Goal: Task Accomplishment & Management: Complete application form

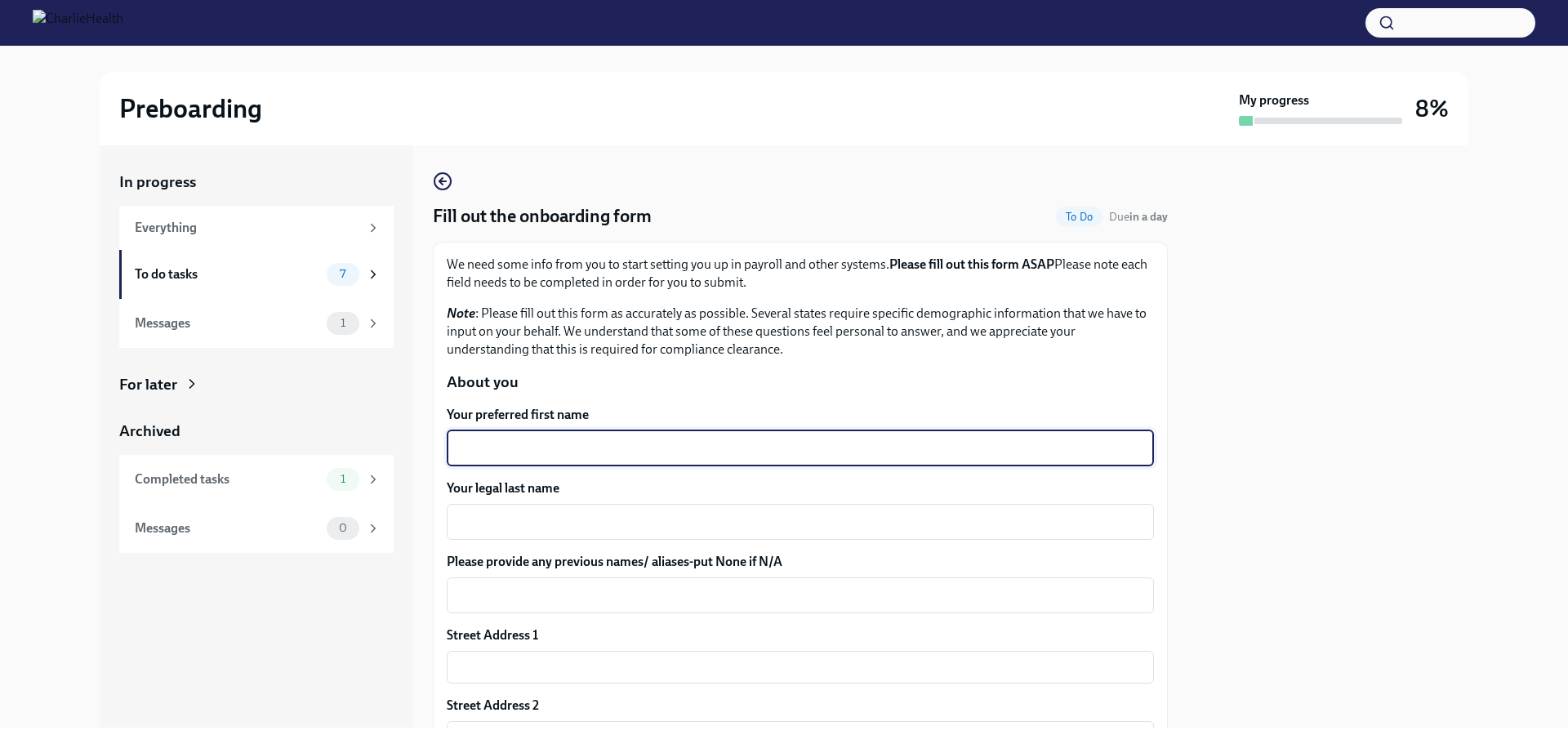
click at [517, 447] on textarea "Your preferred first name" at bounding box center [801, 449] width 688 height 20
type textarea "[PERSON_NAME]"
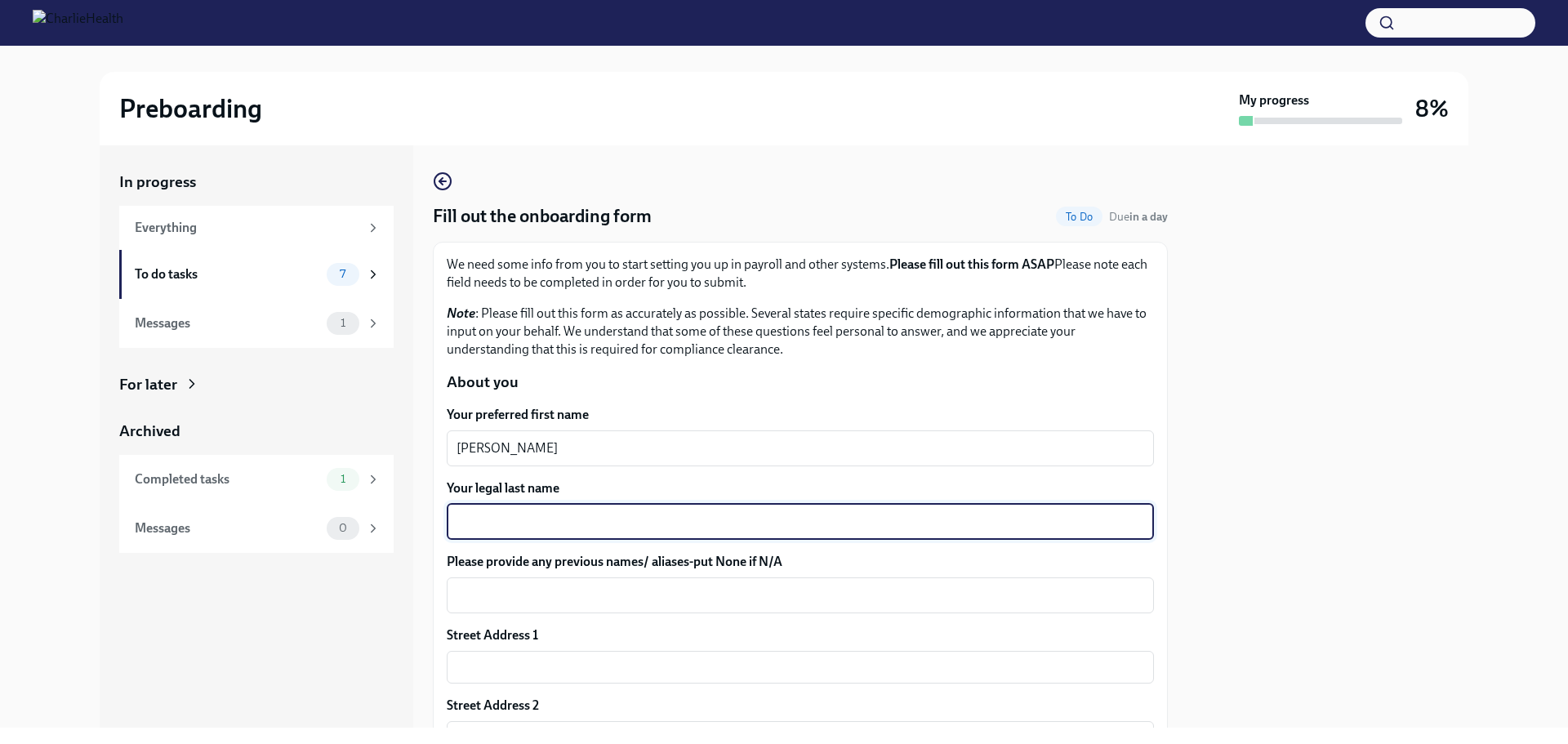
click at [502, 525] on textarea "Your legal last name" at bounding box center [801, 522] width 688 height 20
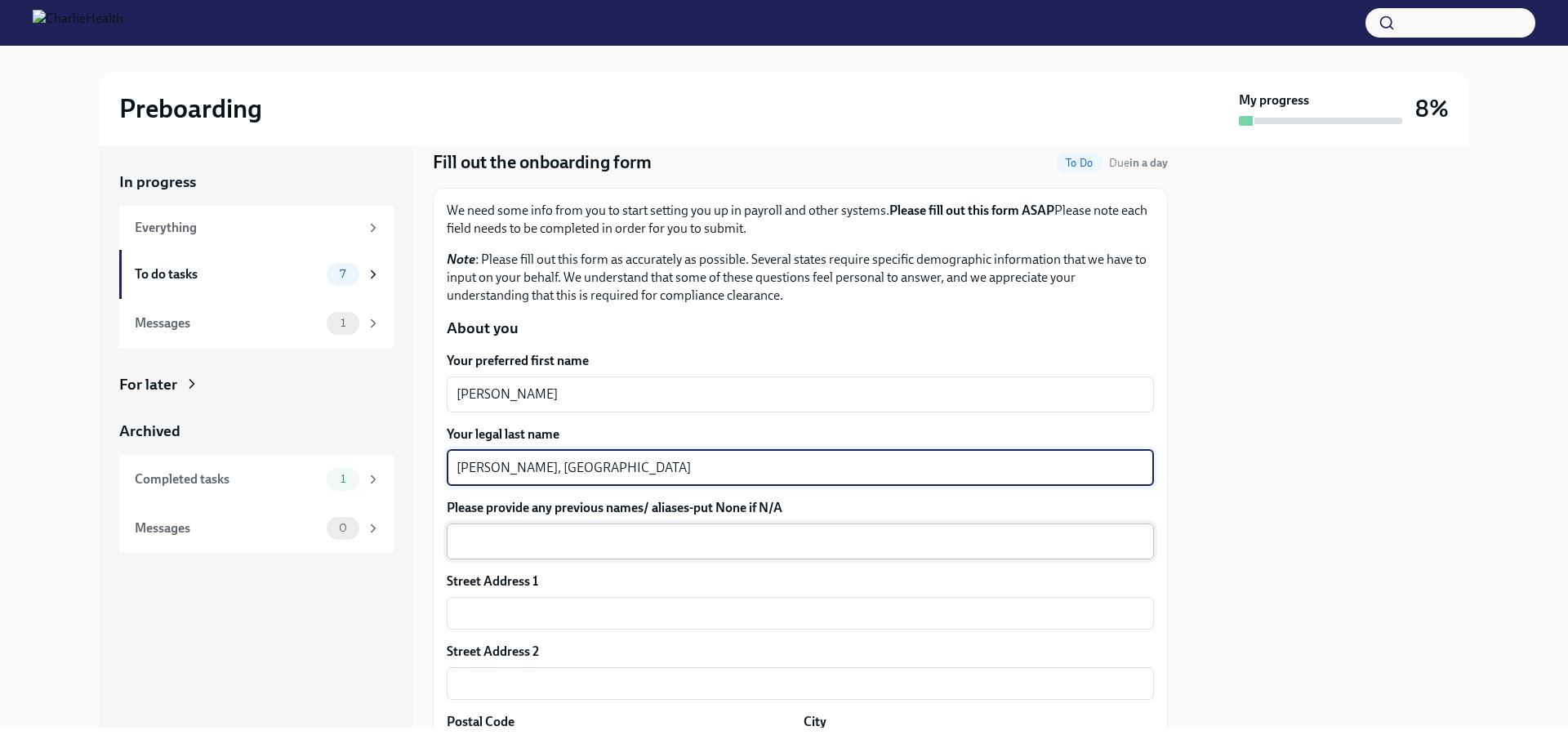
scroll to position [82, 0]
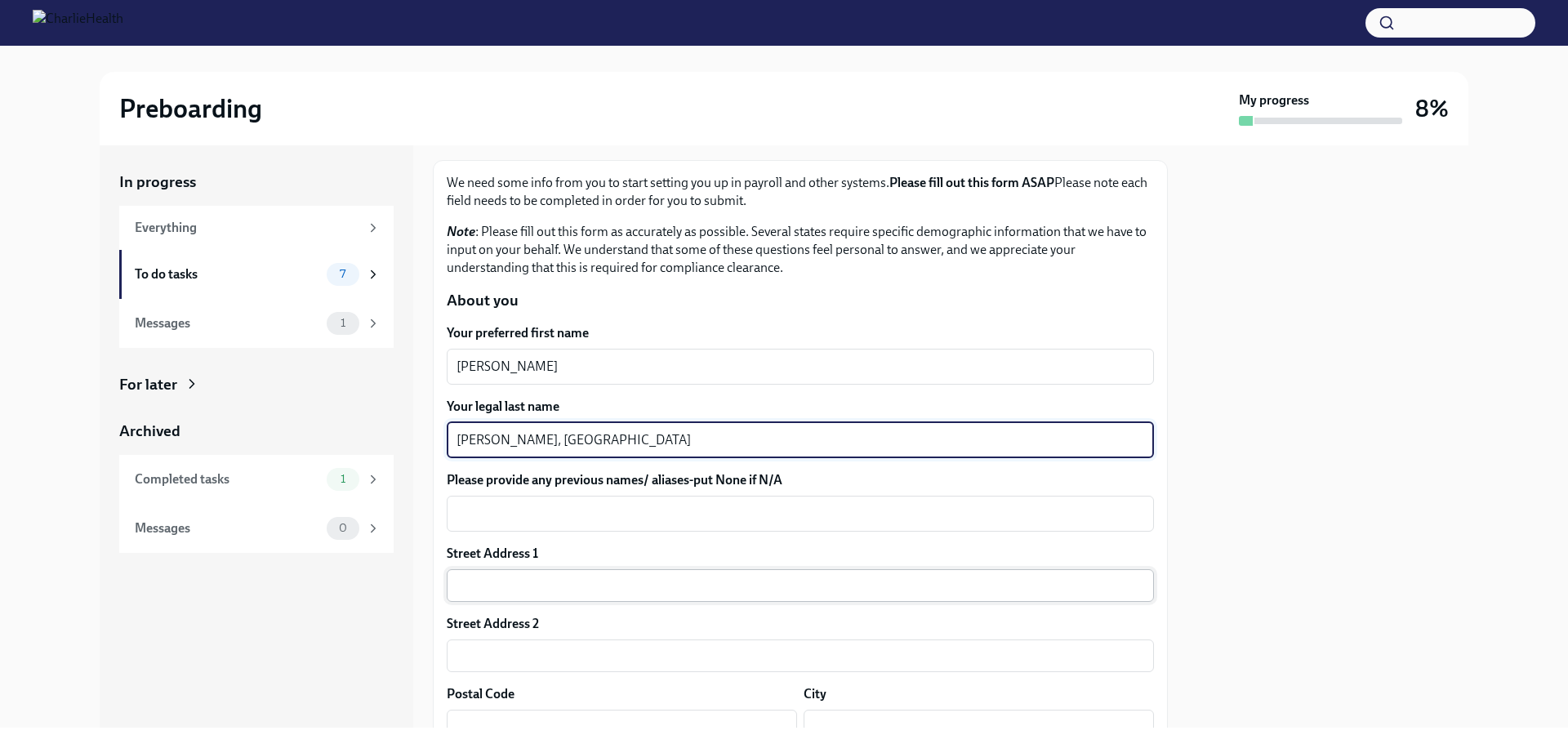
type textarea "[PERSON_NAME], [GEOGRAPHIC_DATA]"
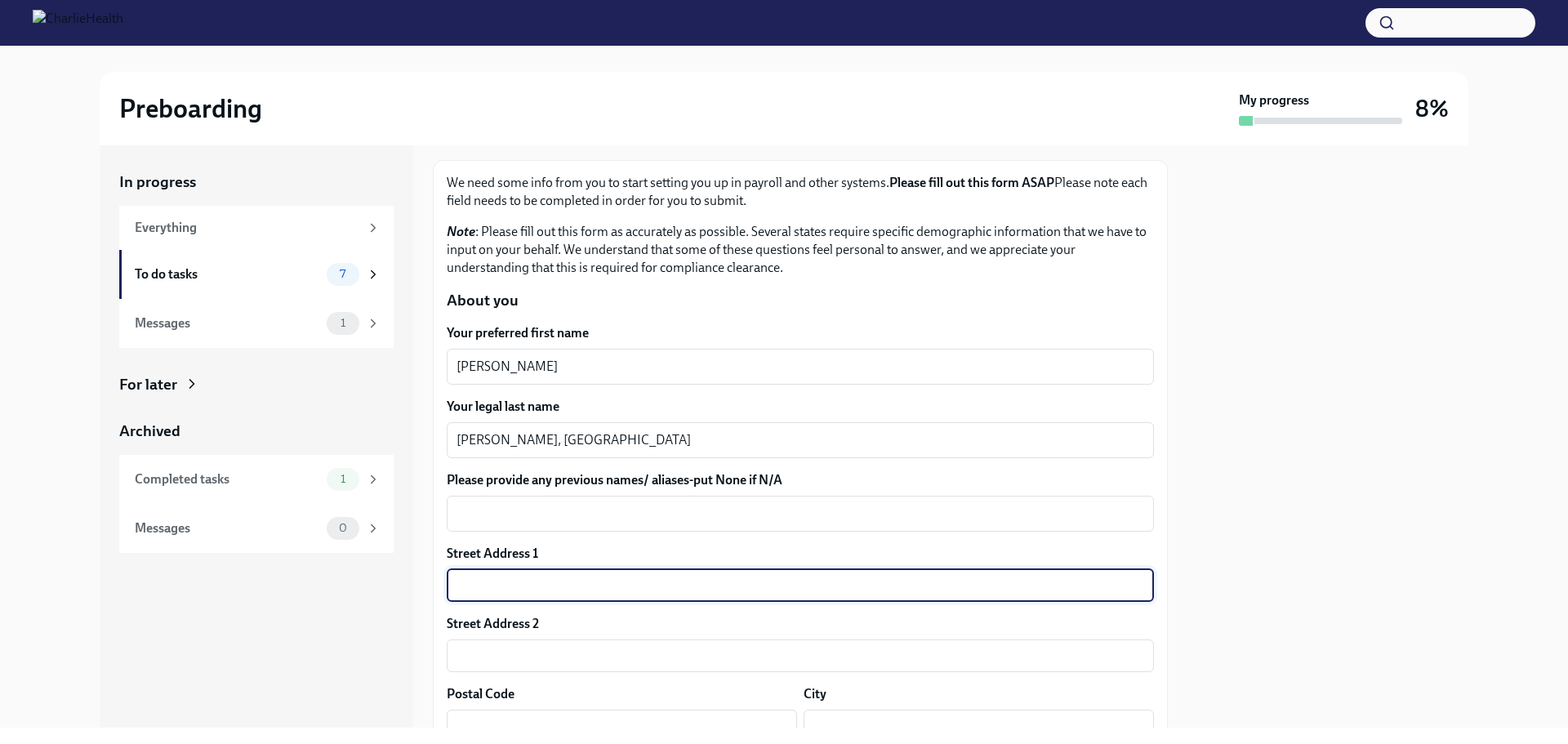
click at [521, 590] on input "text" at bounding box center [801, 585] width 707 height 32
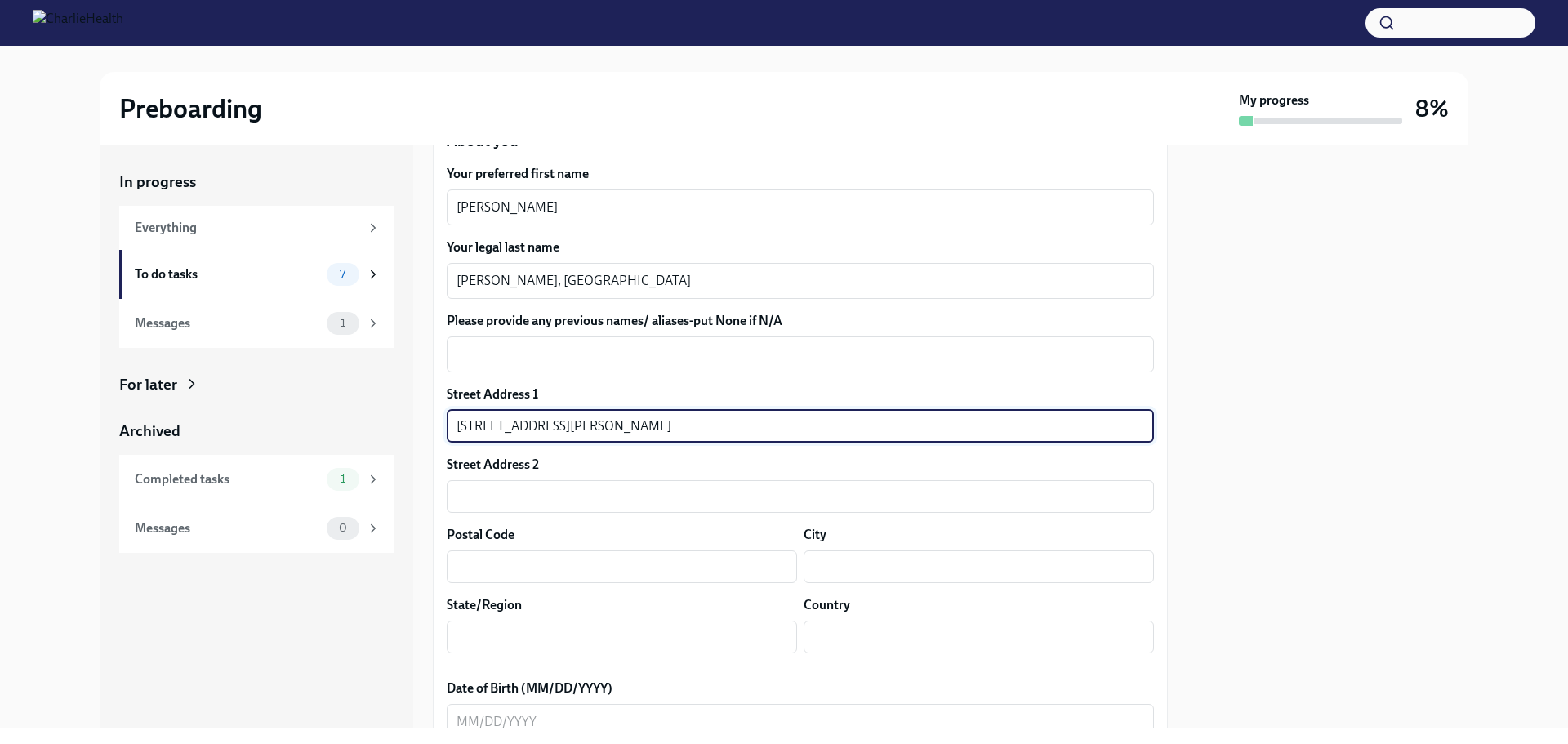
scroll to position [245, 0]
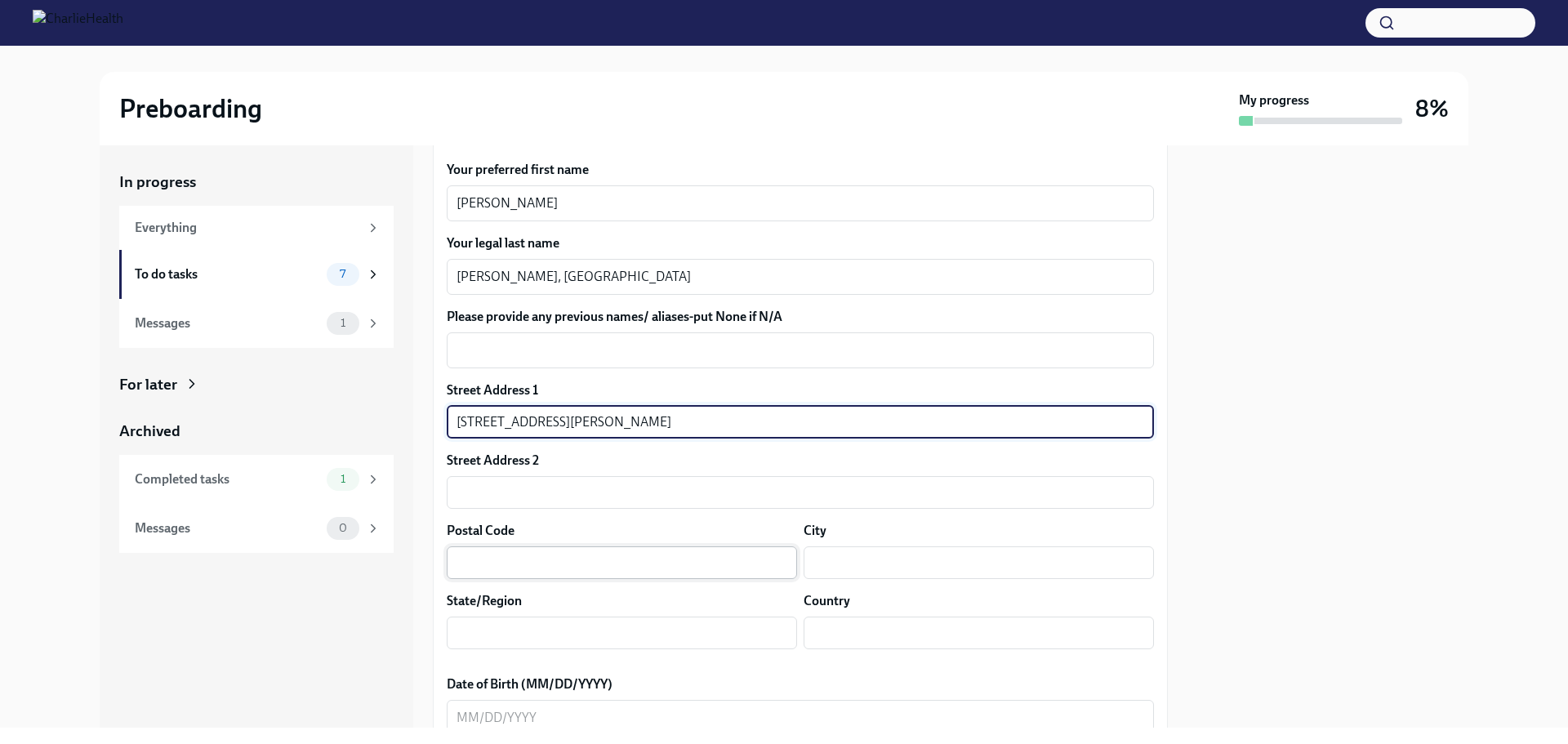
type input "[STREET_ADDRESS][PERSON_NAME]"
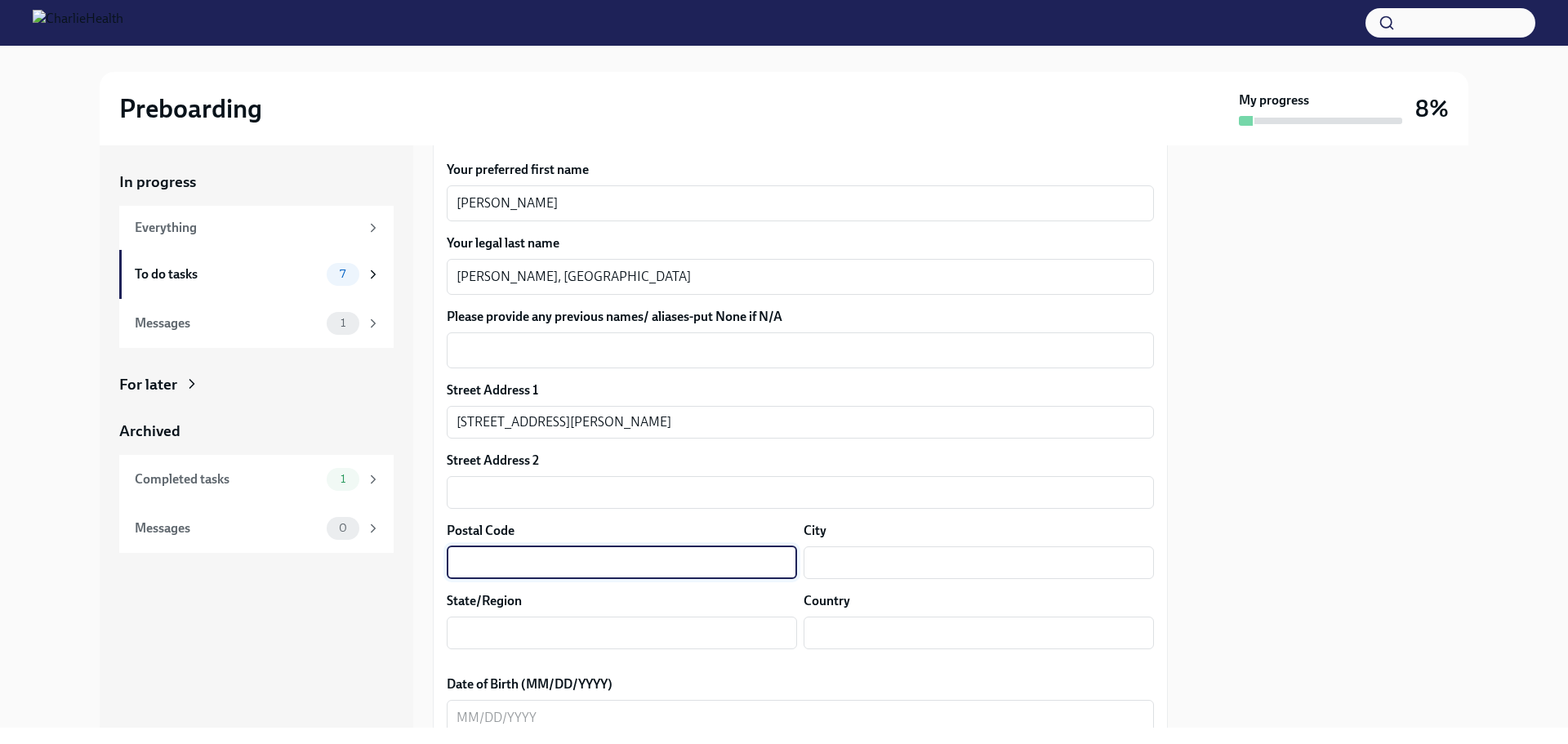
click at [516, 565] on input "text" at bounding box center [622, 563] width 350 height 32
type input "30132"
click at [855, 553] on input "text" at bounding box center [978, 563] width 350 height 32
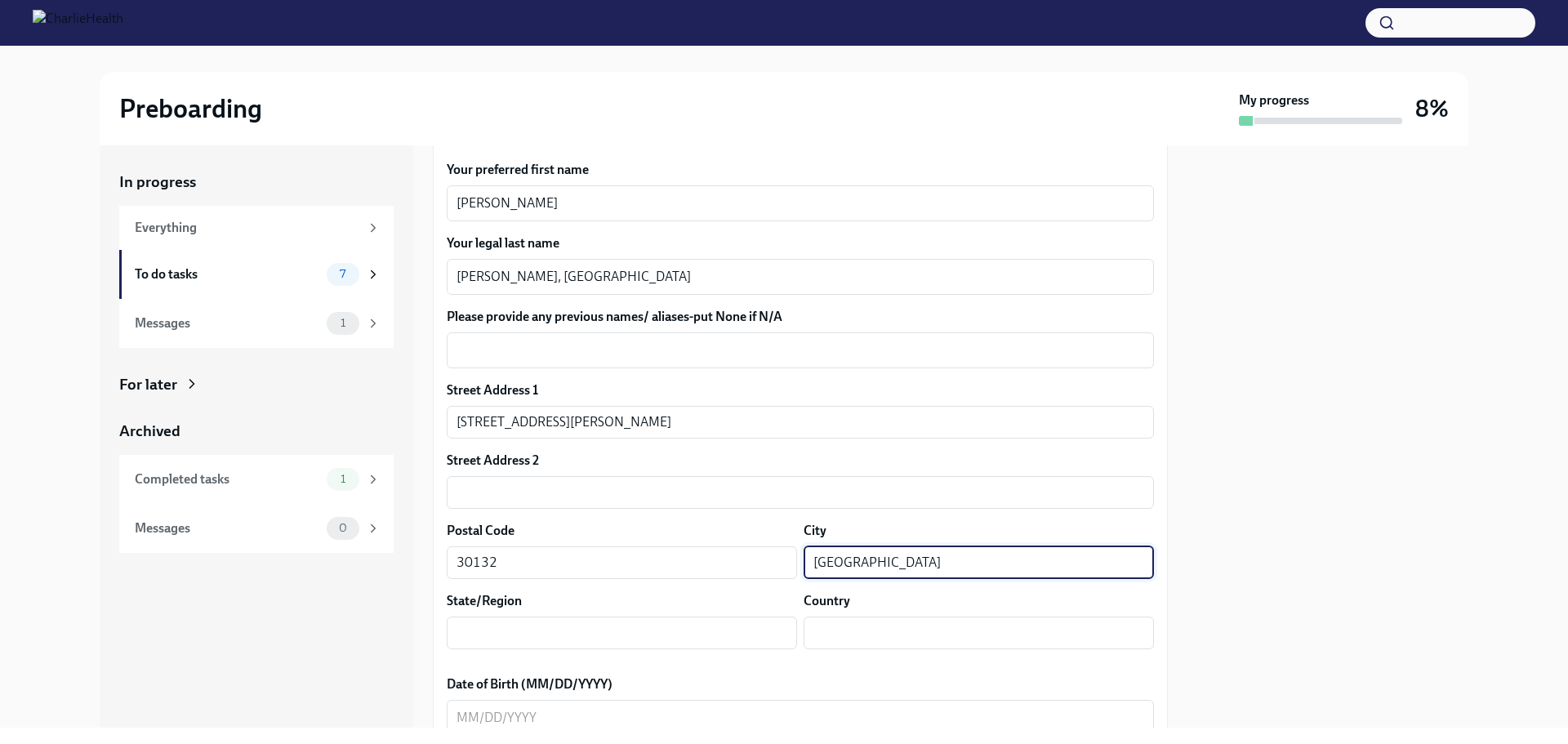
type input "[GEOGRAPHIC_DATA]"
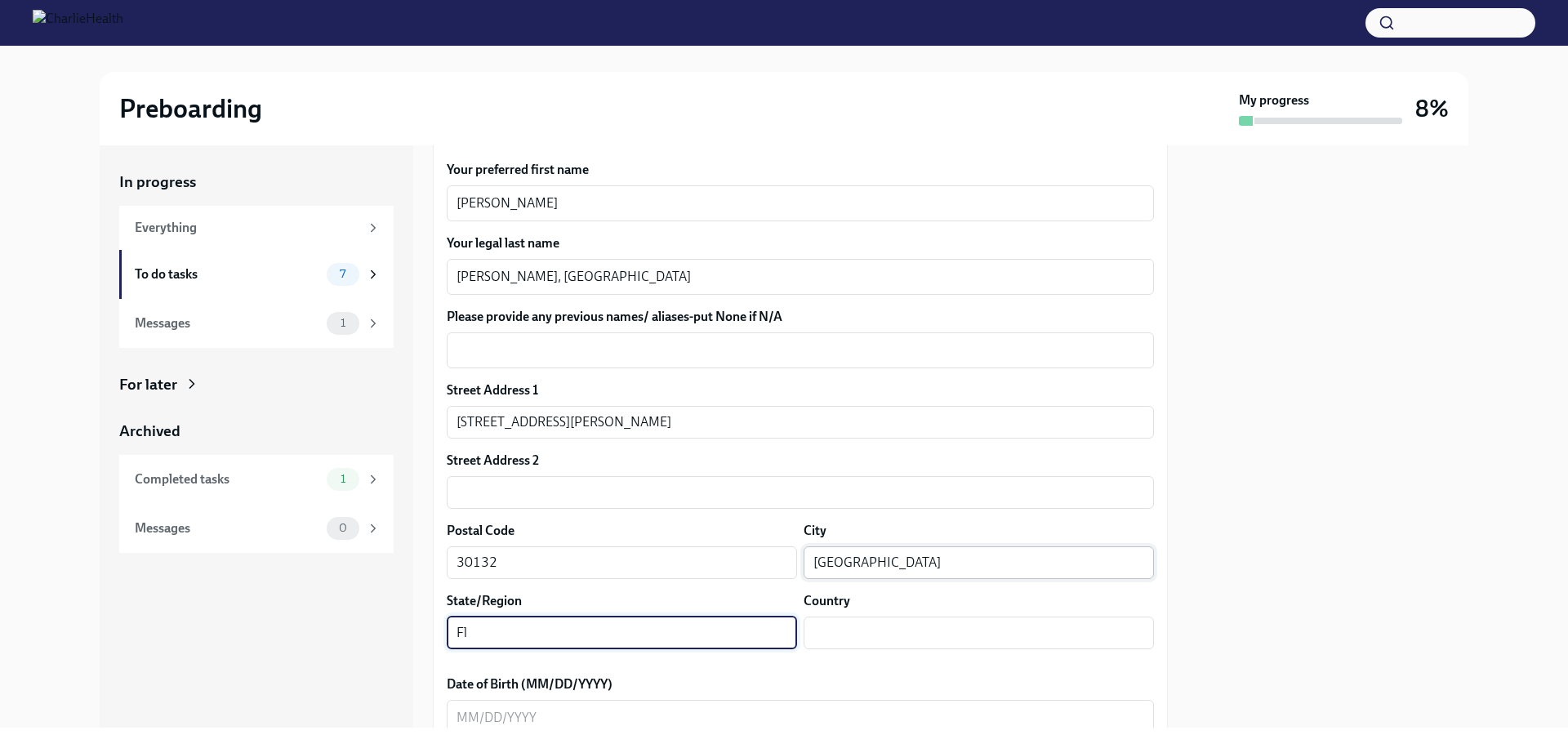
type input "Fl"
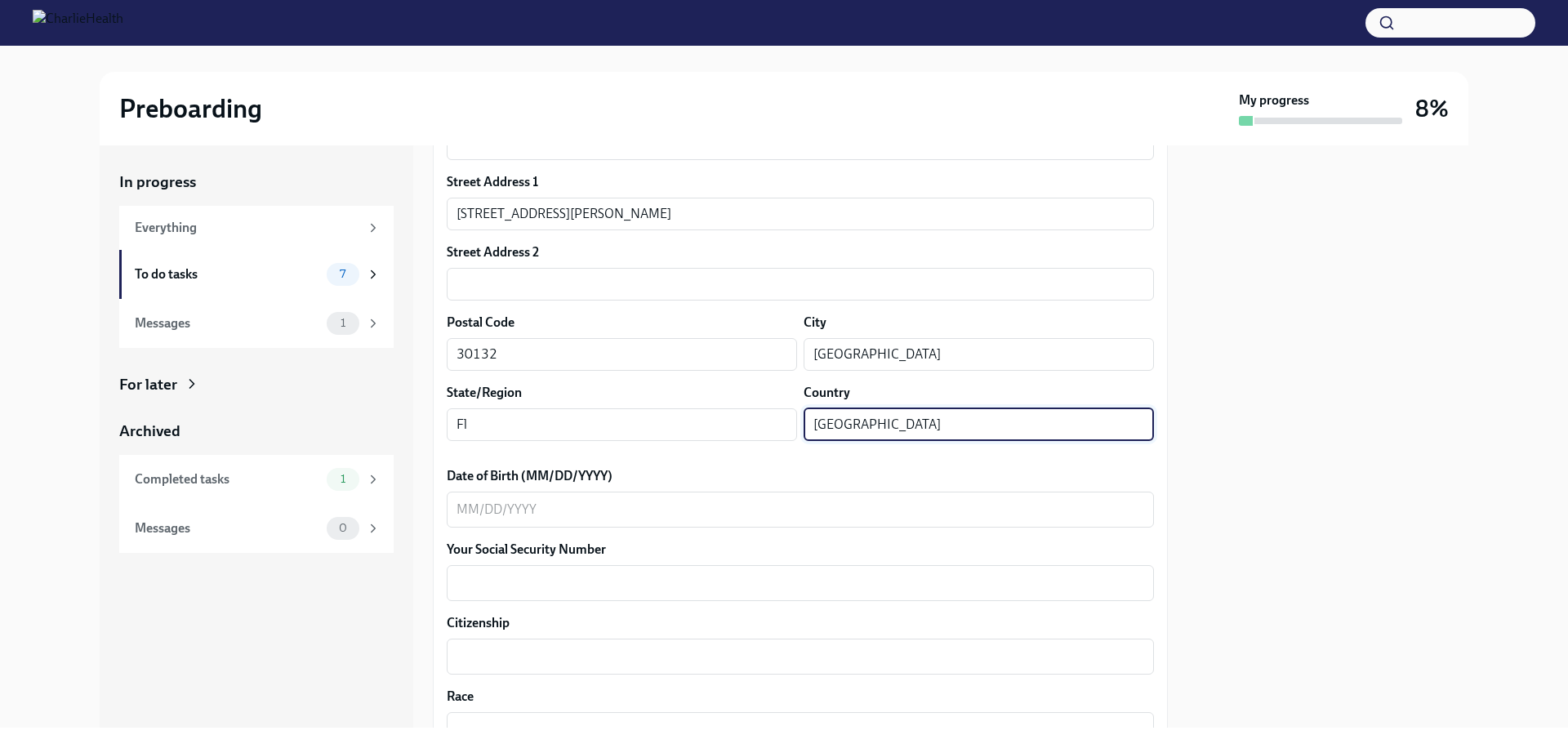
scroll to position [490, 0]
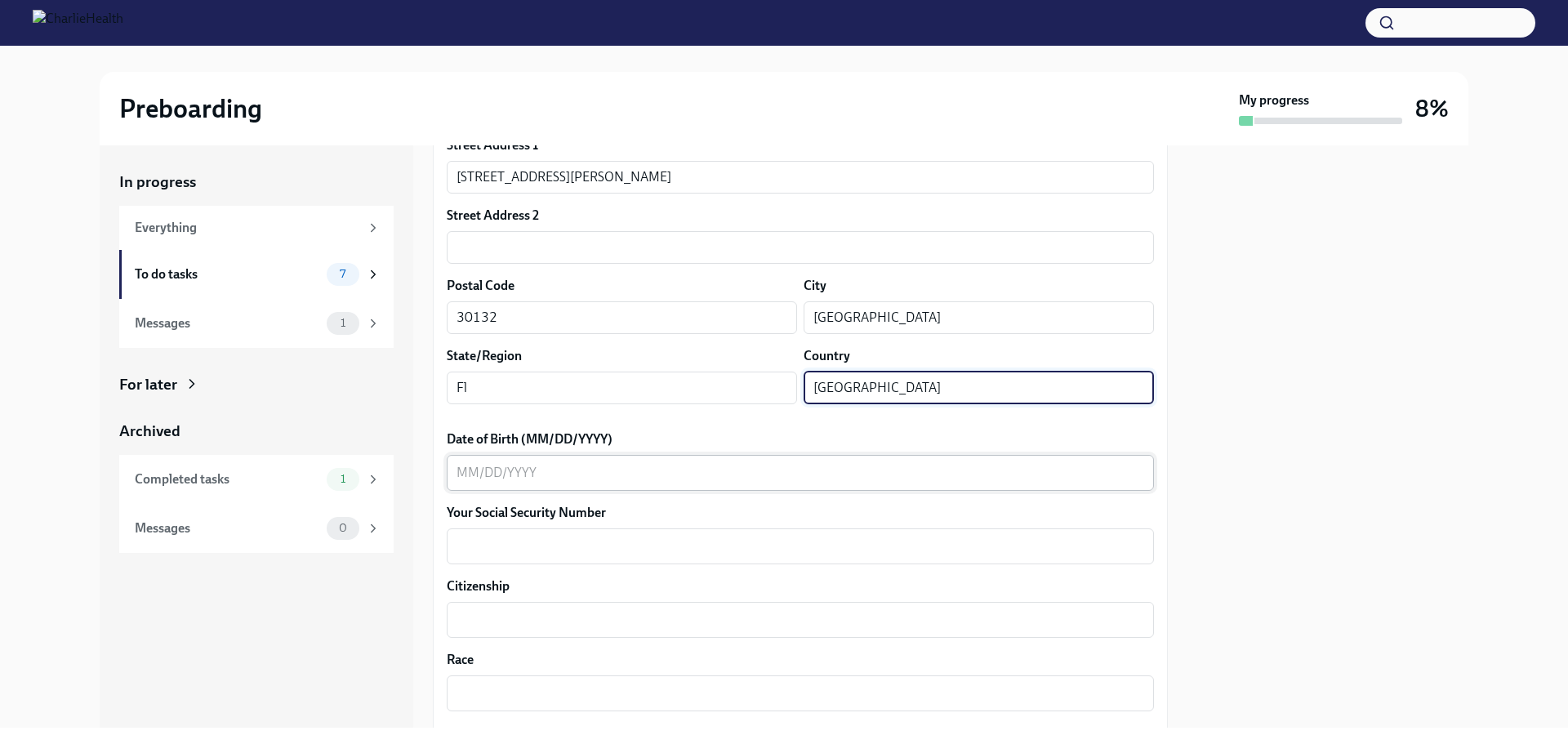
type input "[GEOGRAPHIC_DATA]"
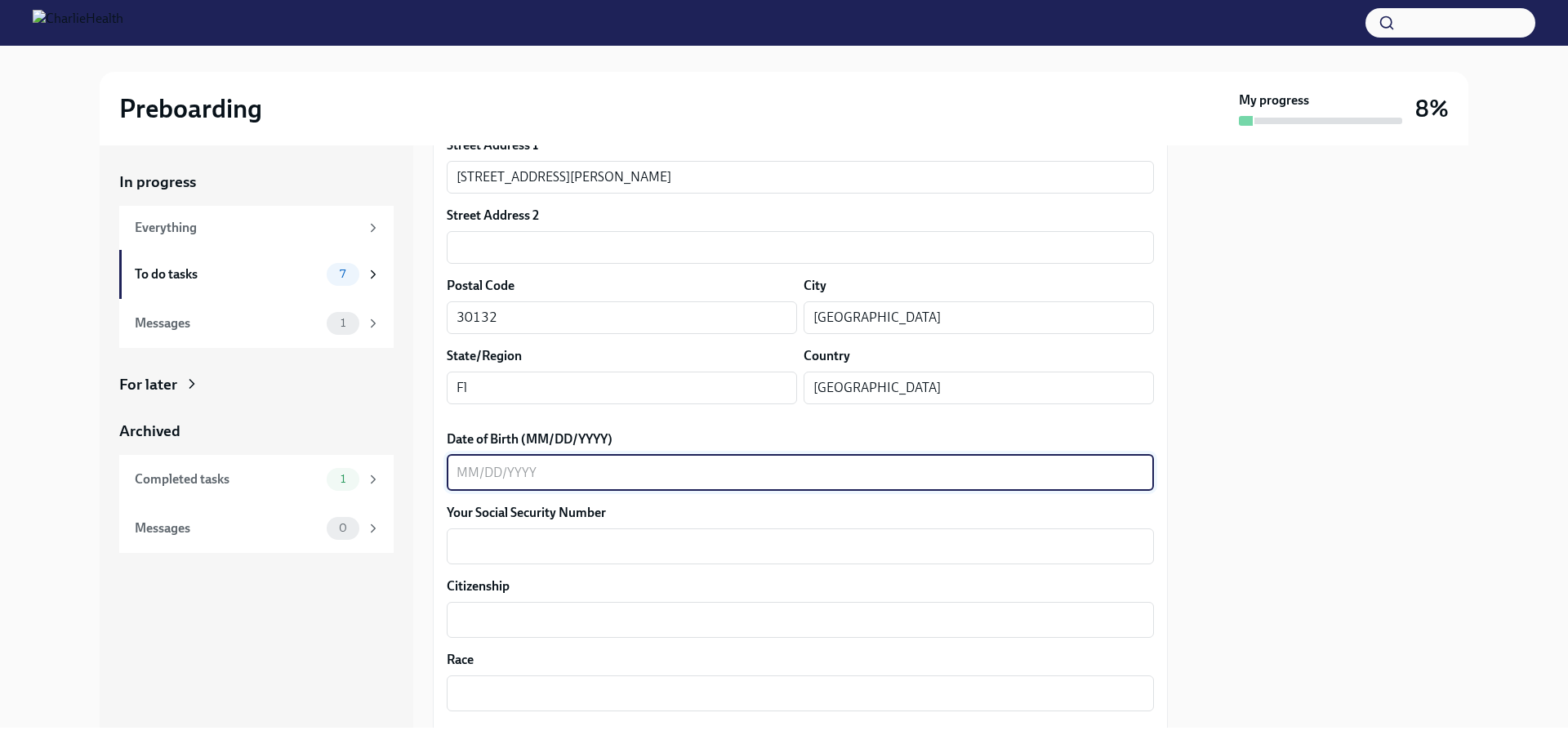
click at [458, 474] on textarea "Date of Birth (MM/DD/YYYY)" at bounding box center [801, 473] width 688 height 20
type textarea "[DATE]"
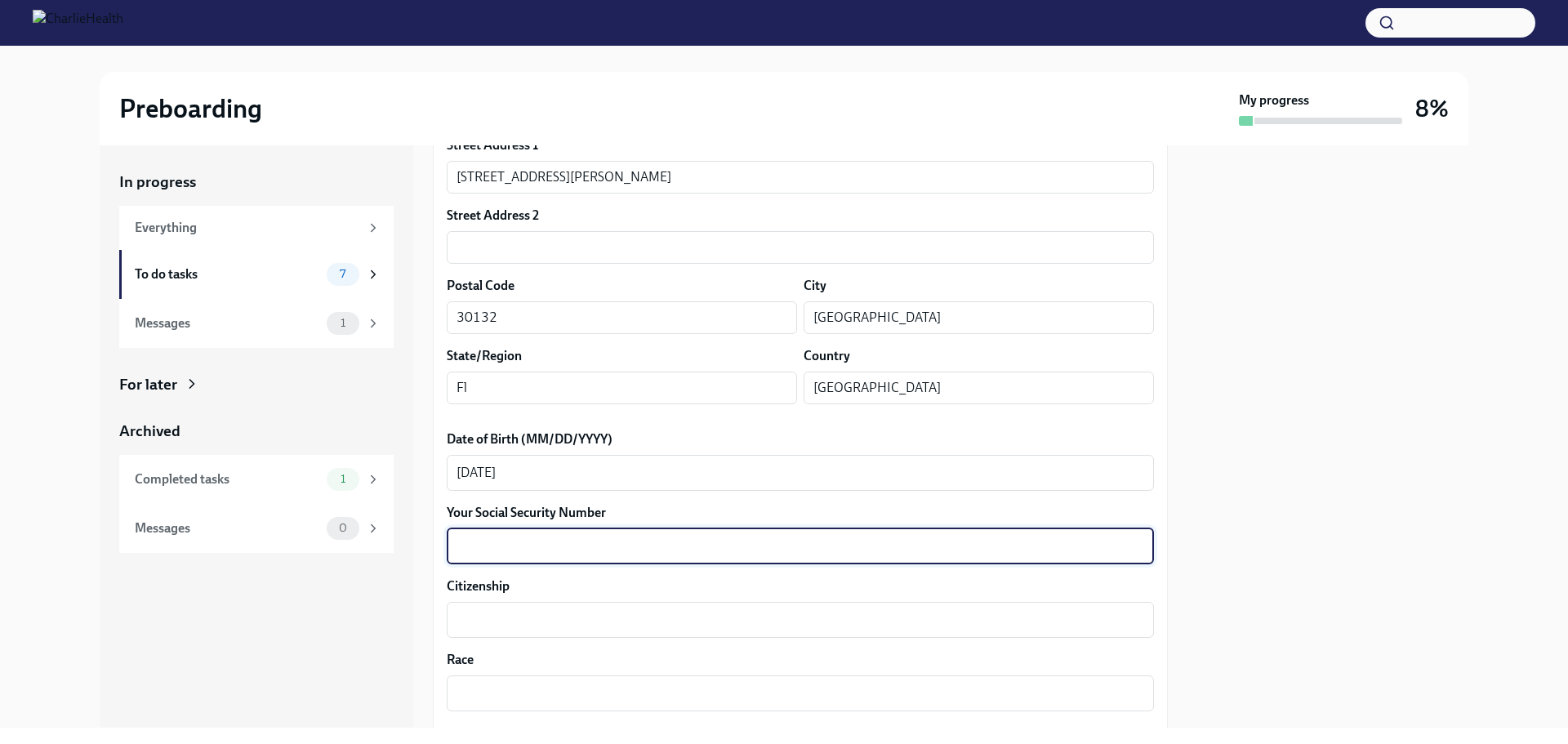
click at [470, 547] on textarea "Your Social Security Number" at bounding box center [801, 547] width 688 height 20
type textarea "147681879"
click at [484, 614] on textarea "Citizenship" at bounding box center [801, 620] width 688 height 20
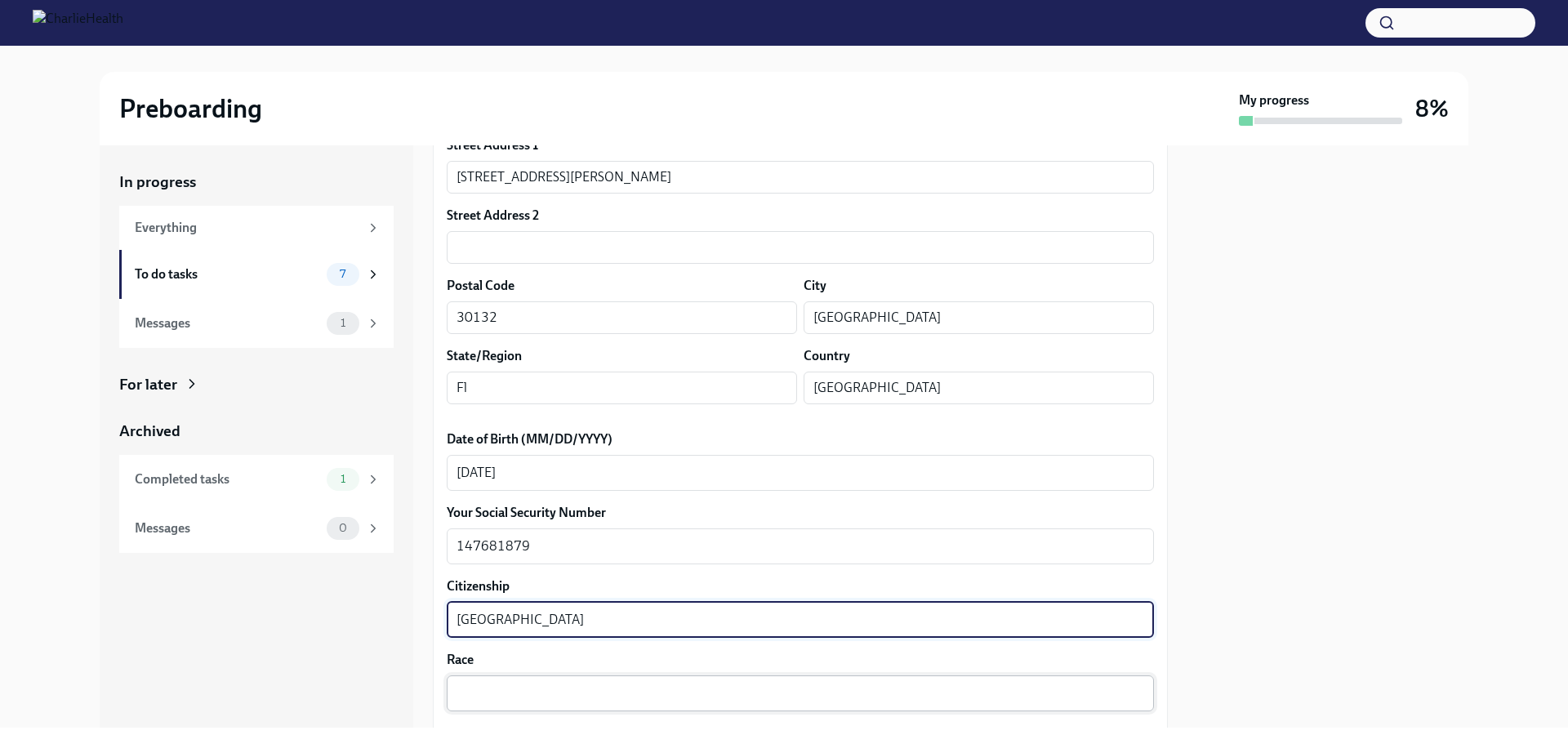
type textarea "[GEOGRAPHIC_DATA]"
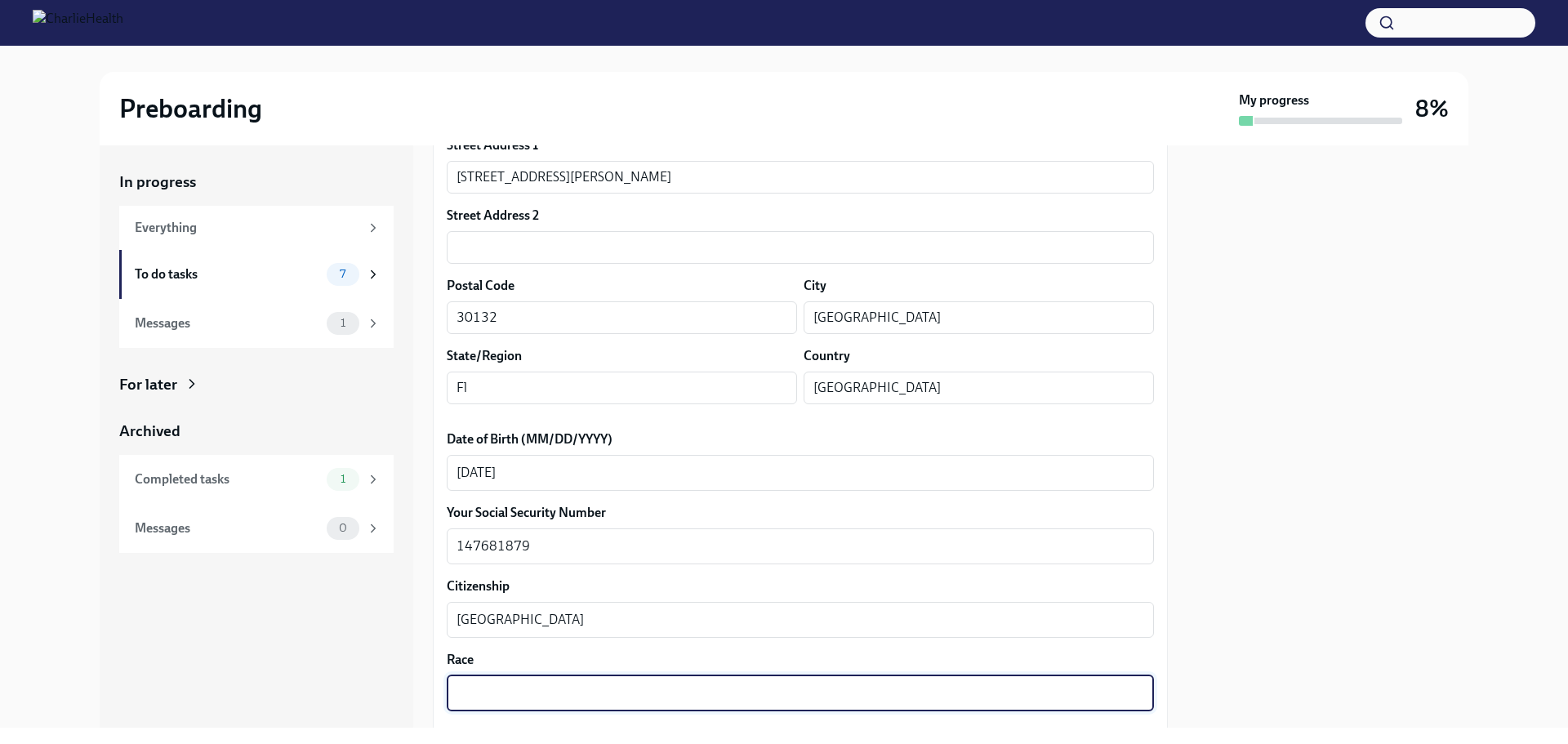
click at [483, 689] on textarea "Race" at bounding box center [801, 694] width 688 height 20
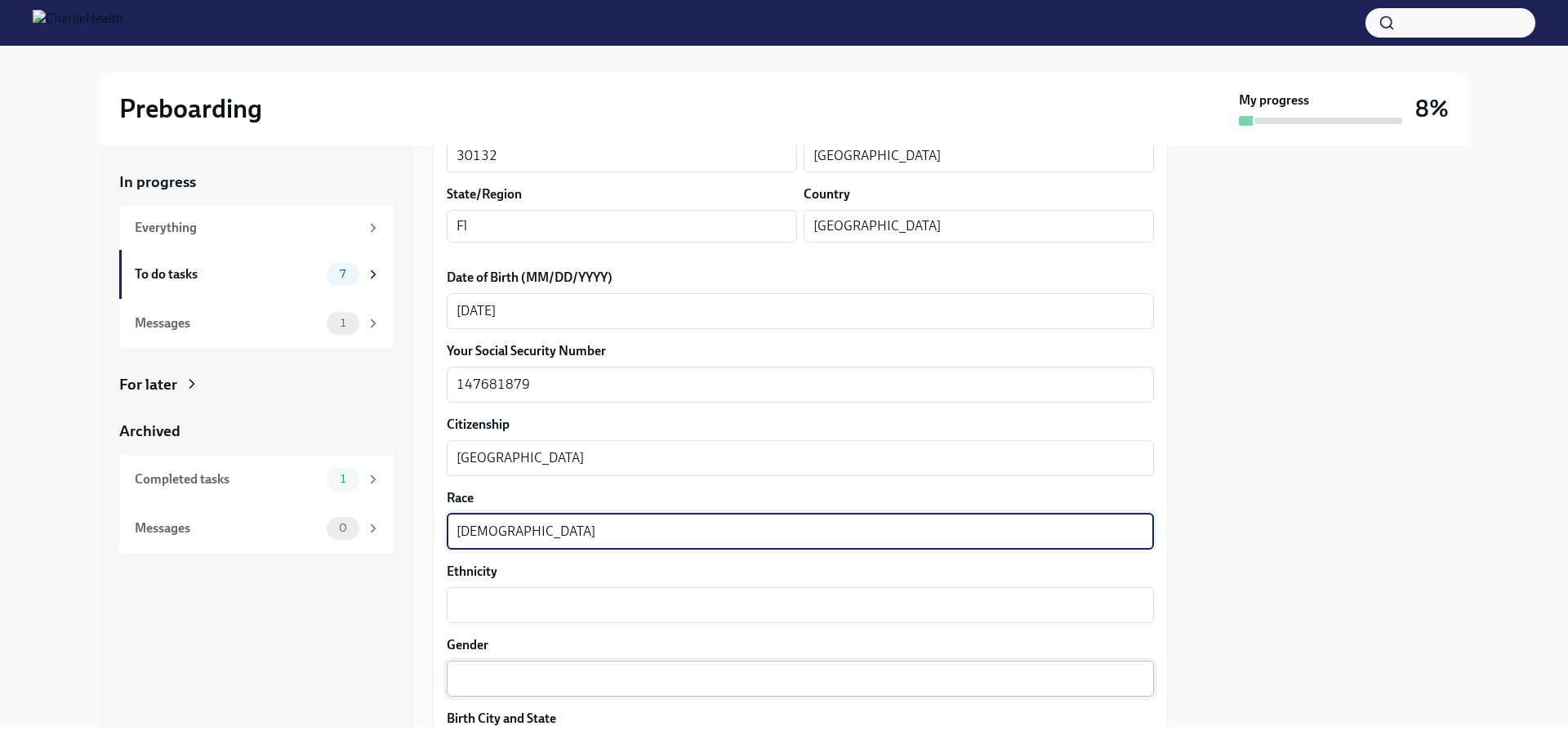
scroll to position [653, 0]
type textarea "[DEMOGRAPHIC_DATA]"
click at [472, 611] on textarea "Ethnicity" at bounding box center [801, 604] width 688 height 20
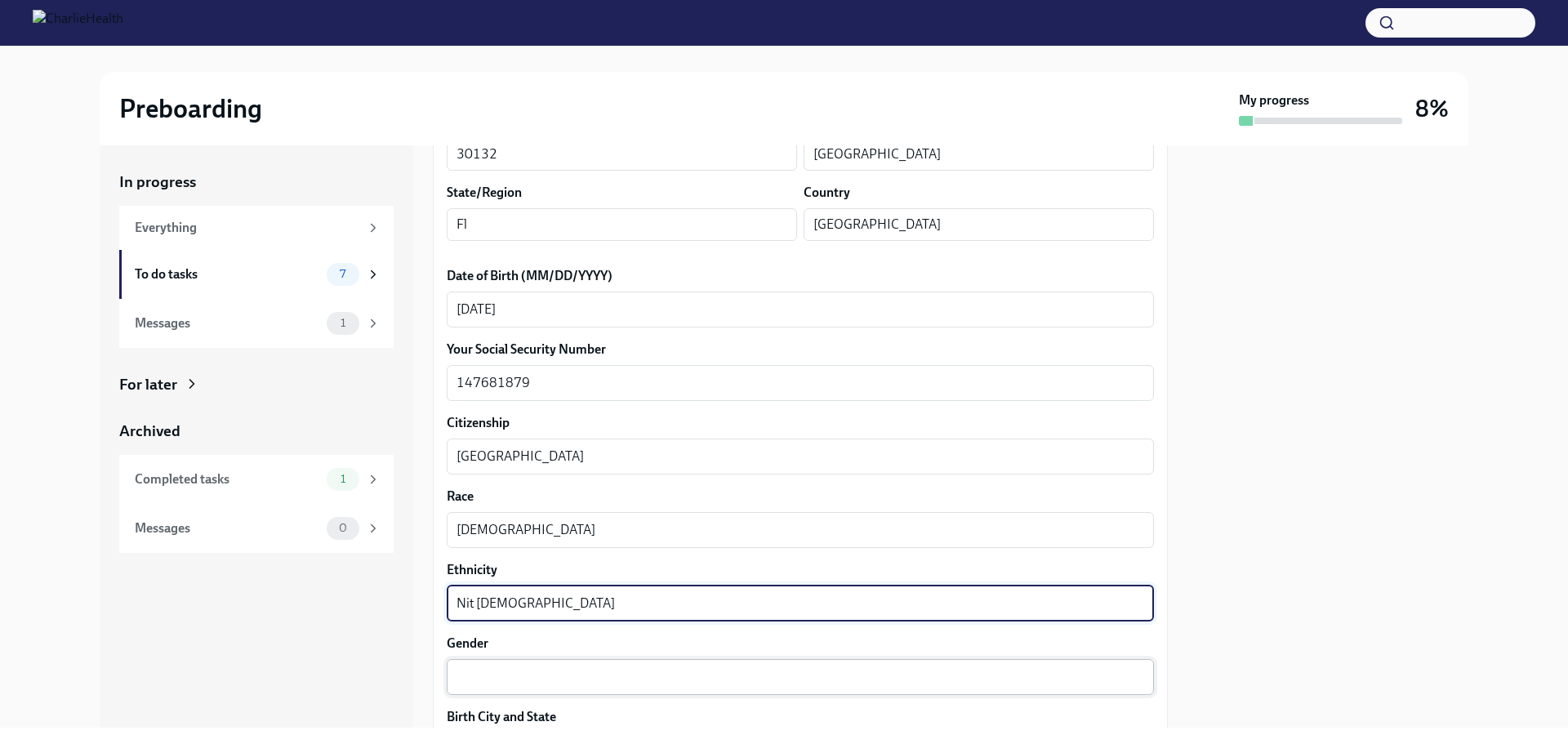
type textarea "Nit [DEMOGRAPHIC_DATA]"
click at [474, 680] on textarea "Gender" at bounding box center [801, 677] width 688 height 20
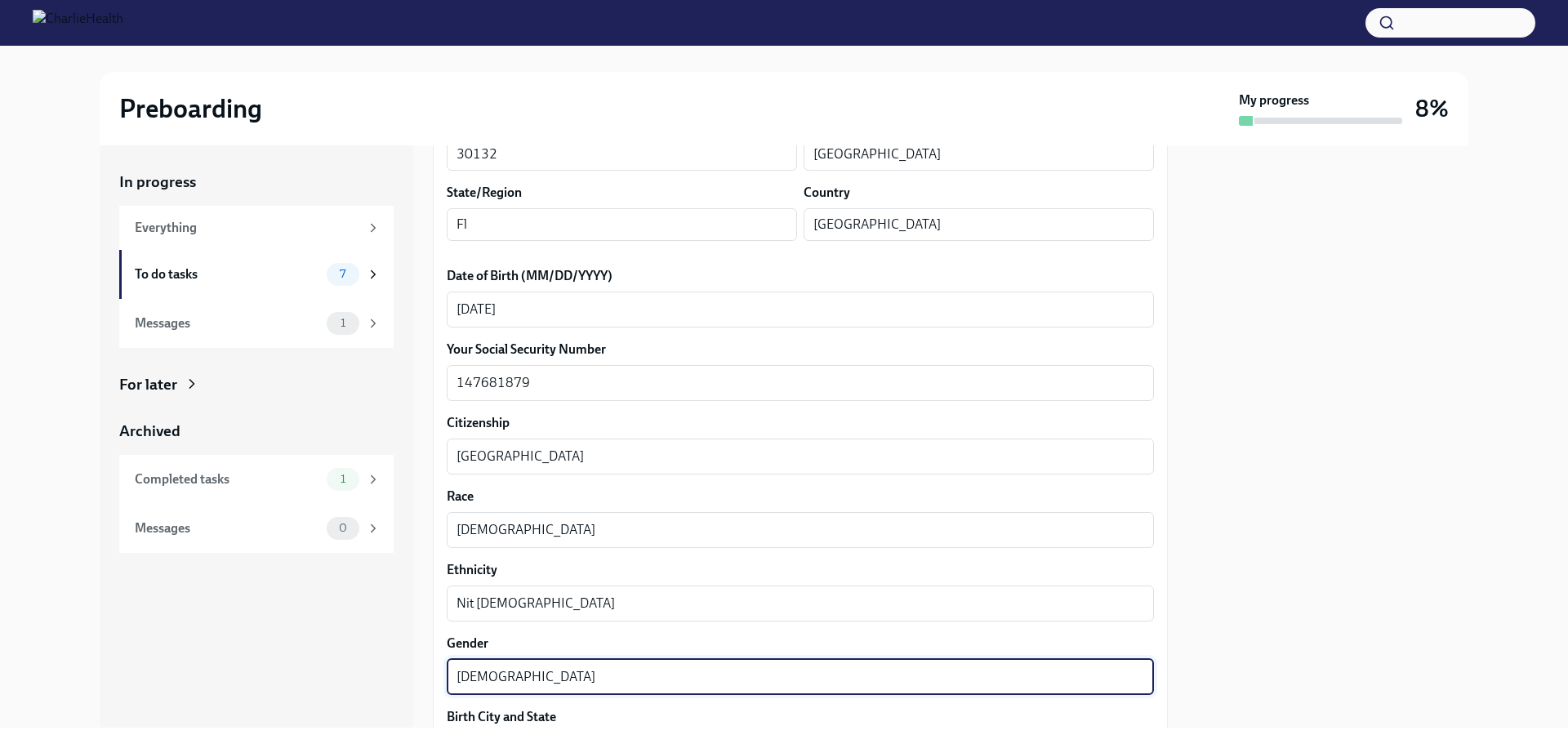
type textarea "[DEMOGRAPHIC_DATA]"
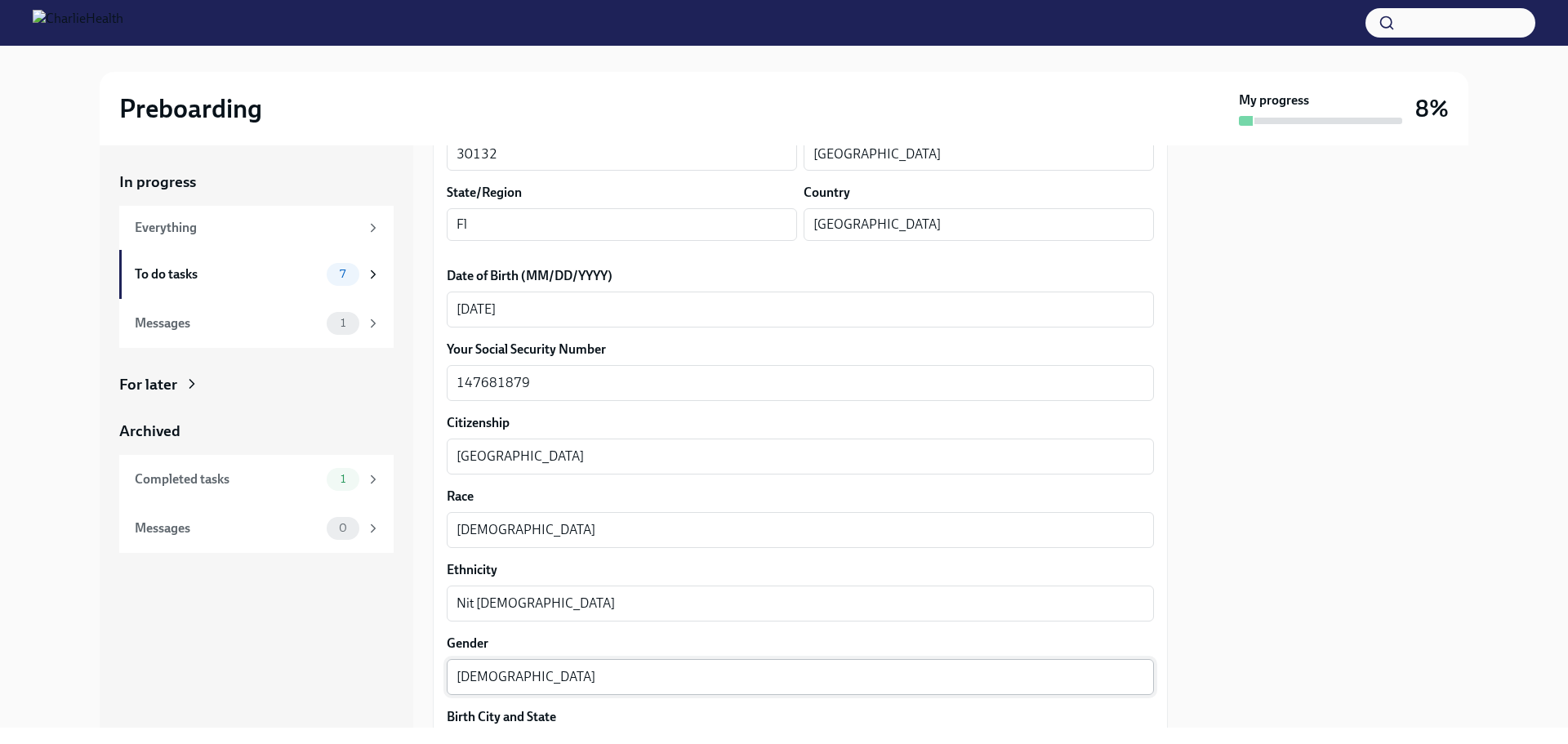
scroll to position [967, 0]
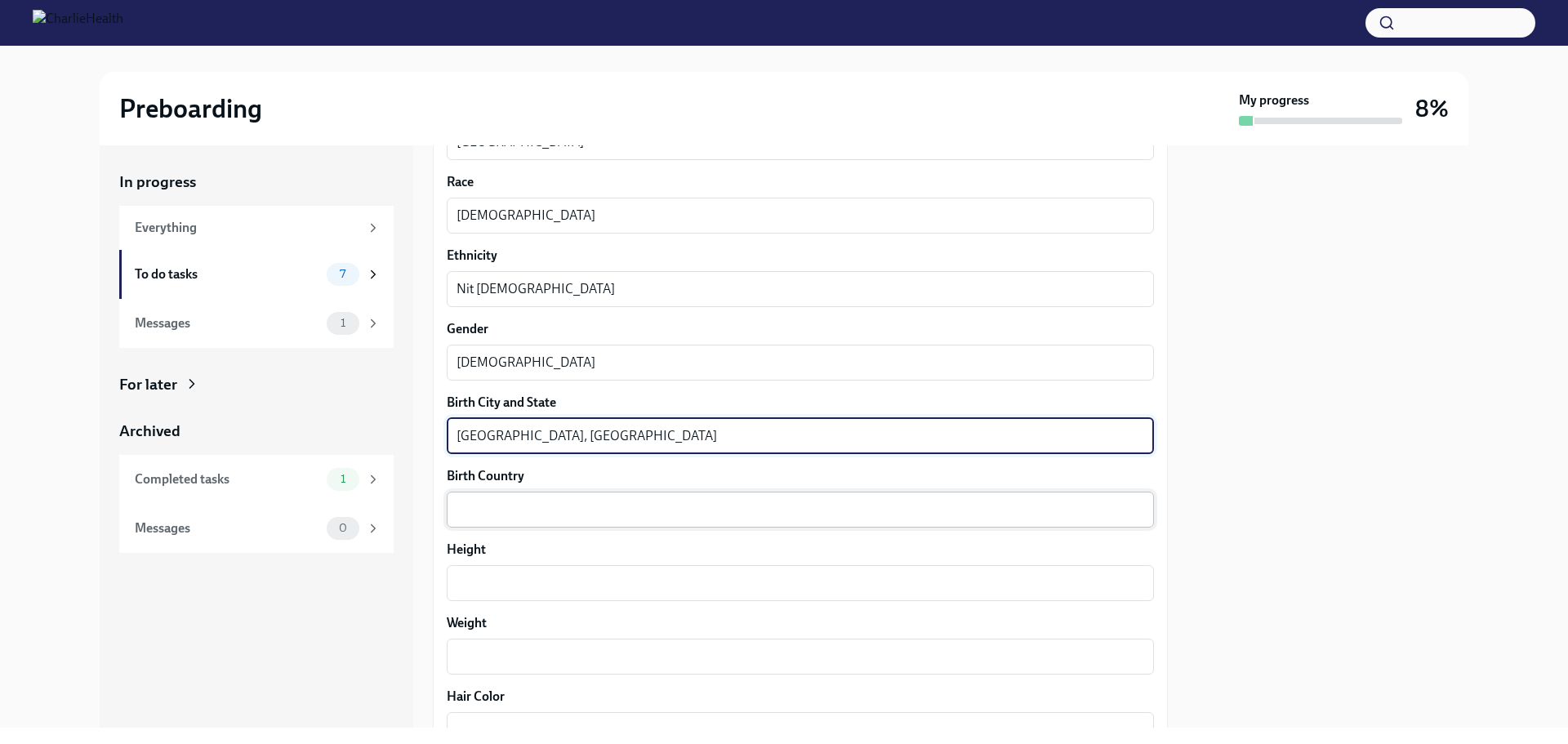
type textarea "[GEOGRAPHIC_DATA], [GEOGRAPHIC_DATA]"
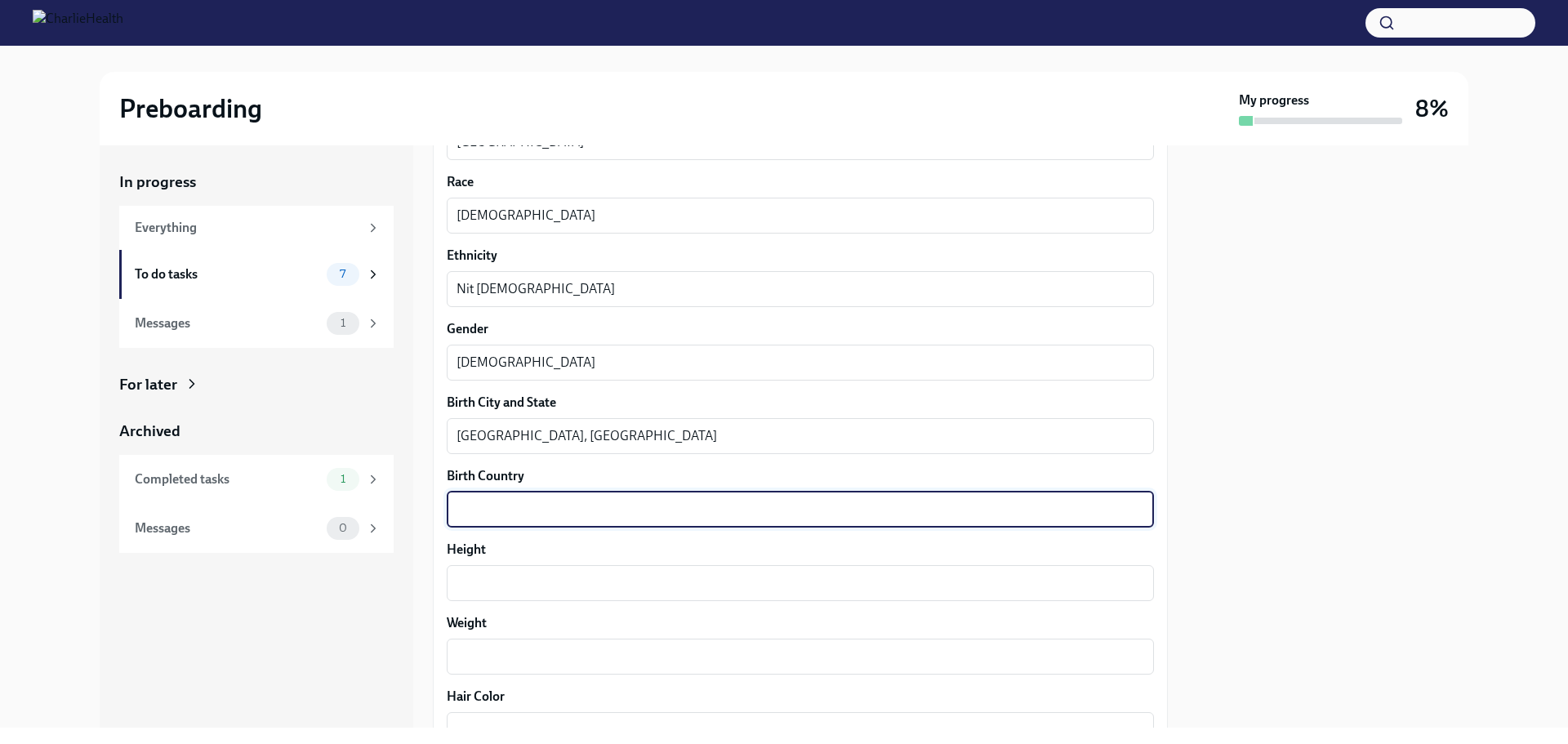
click at [477, 509] on textarea "Birth Country" at bounding box center [801, 510] width 688 height 20
type textarea "[GEOGRAPHIC_DATA]"
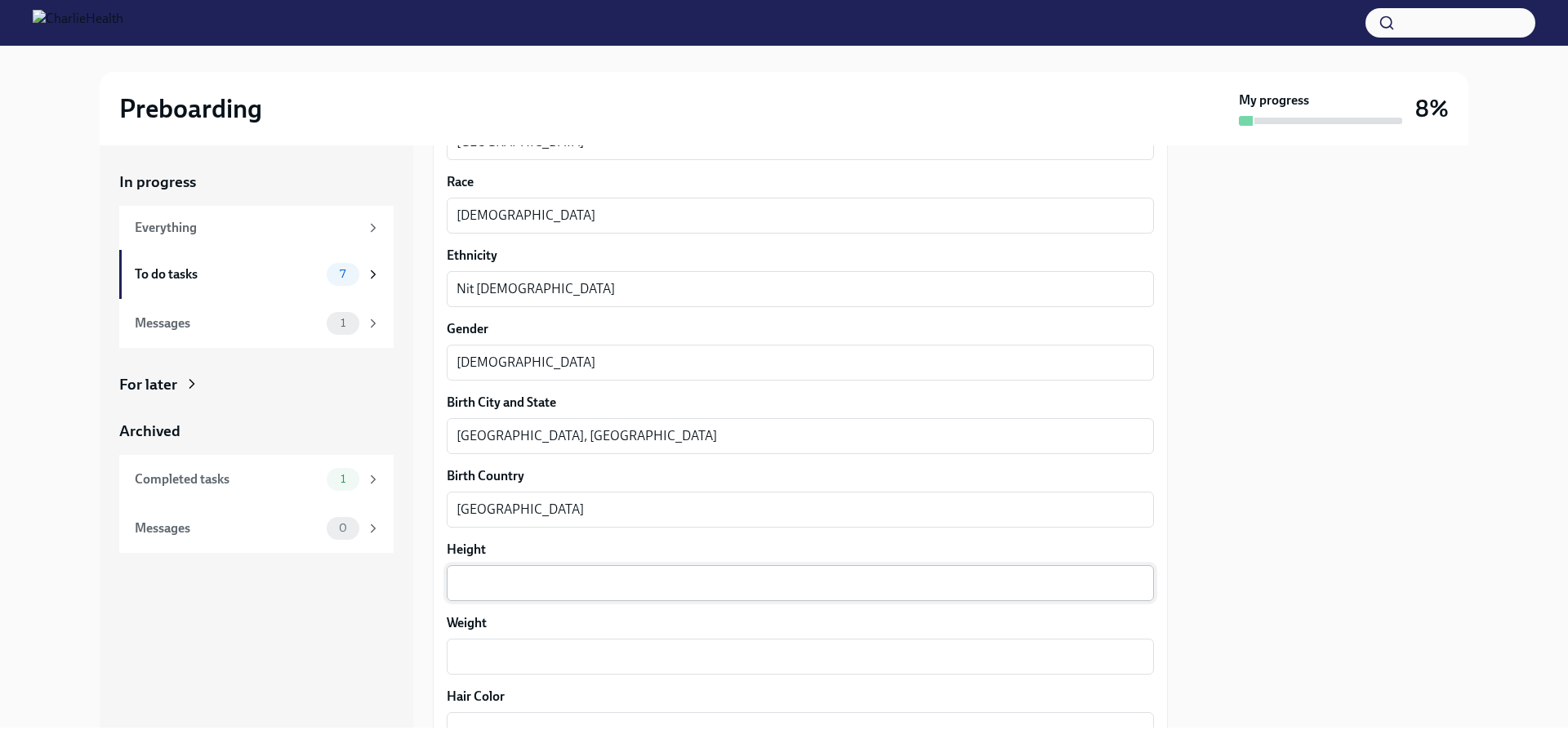
click at [477, 572] on div "x ​" at bounding box center [801, 583] width 707 height 36
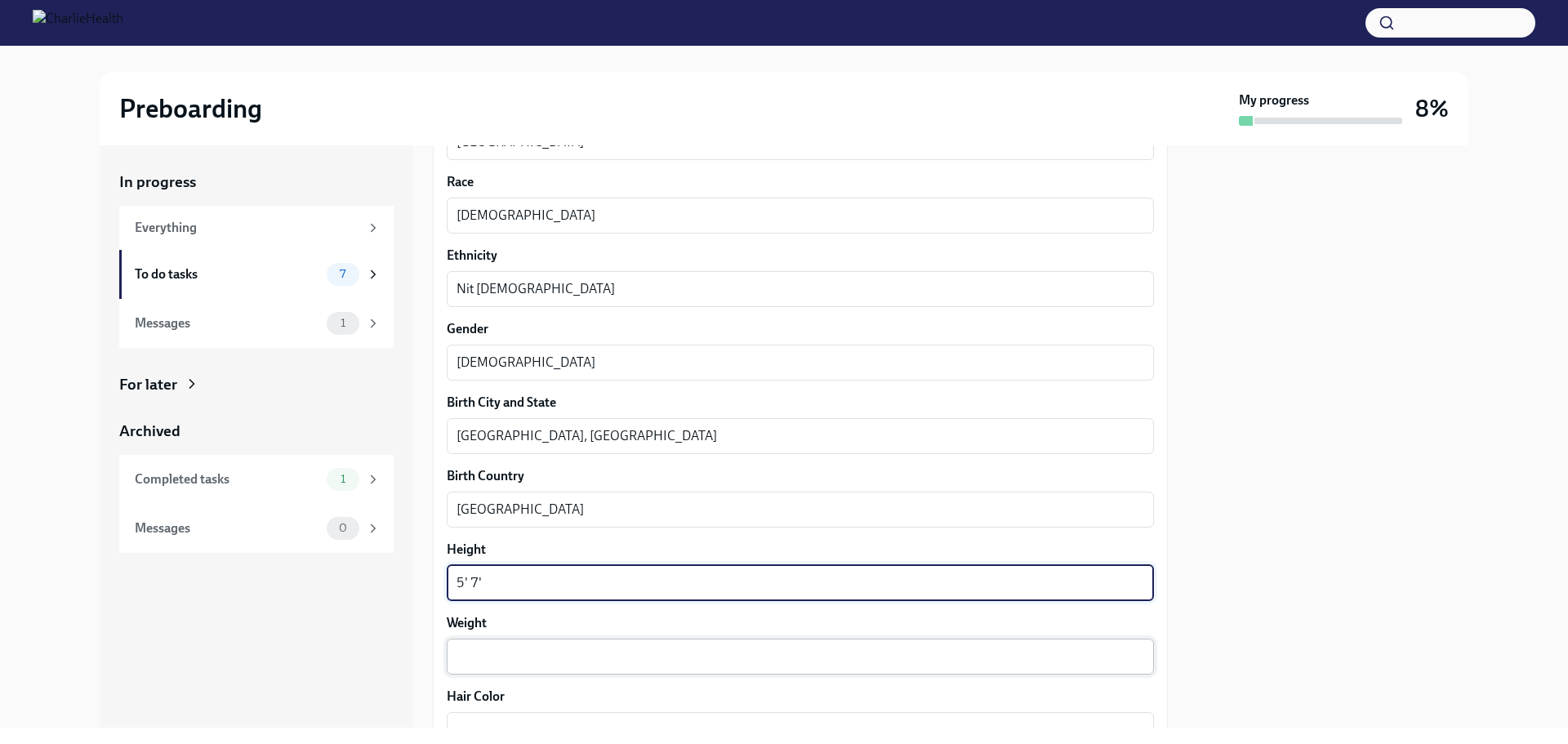
type textarea "5' 7'"
click at [486, 643] on div "x ​" at bounding box center [801, 657] width 707 height 36
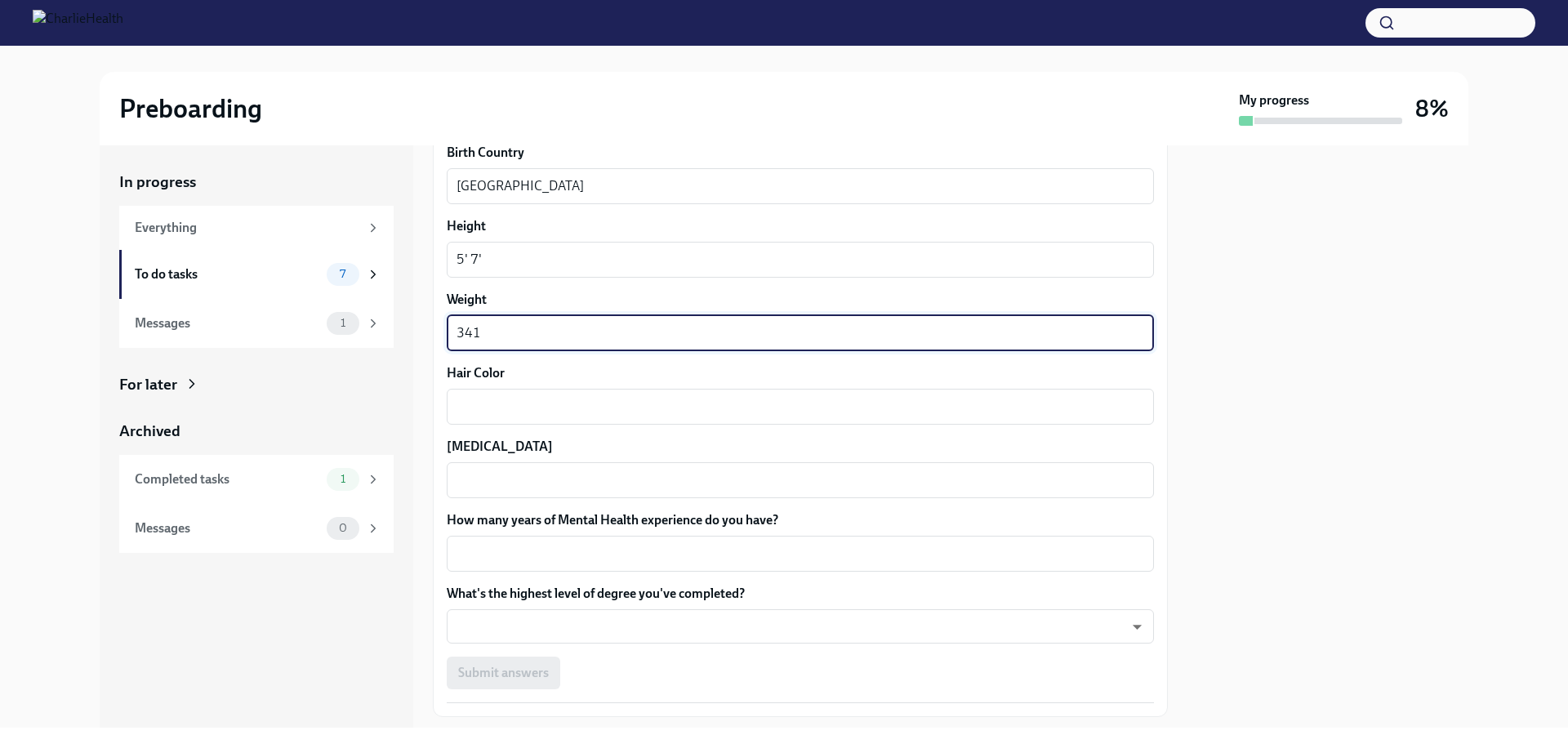
scroll to position [1294, 0]
type textarea "341"
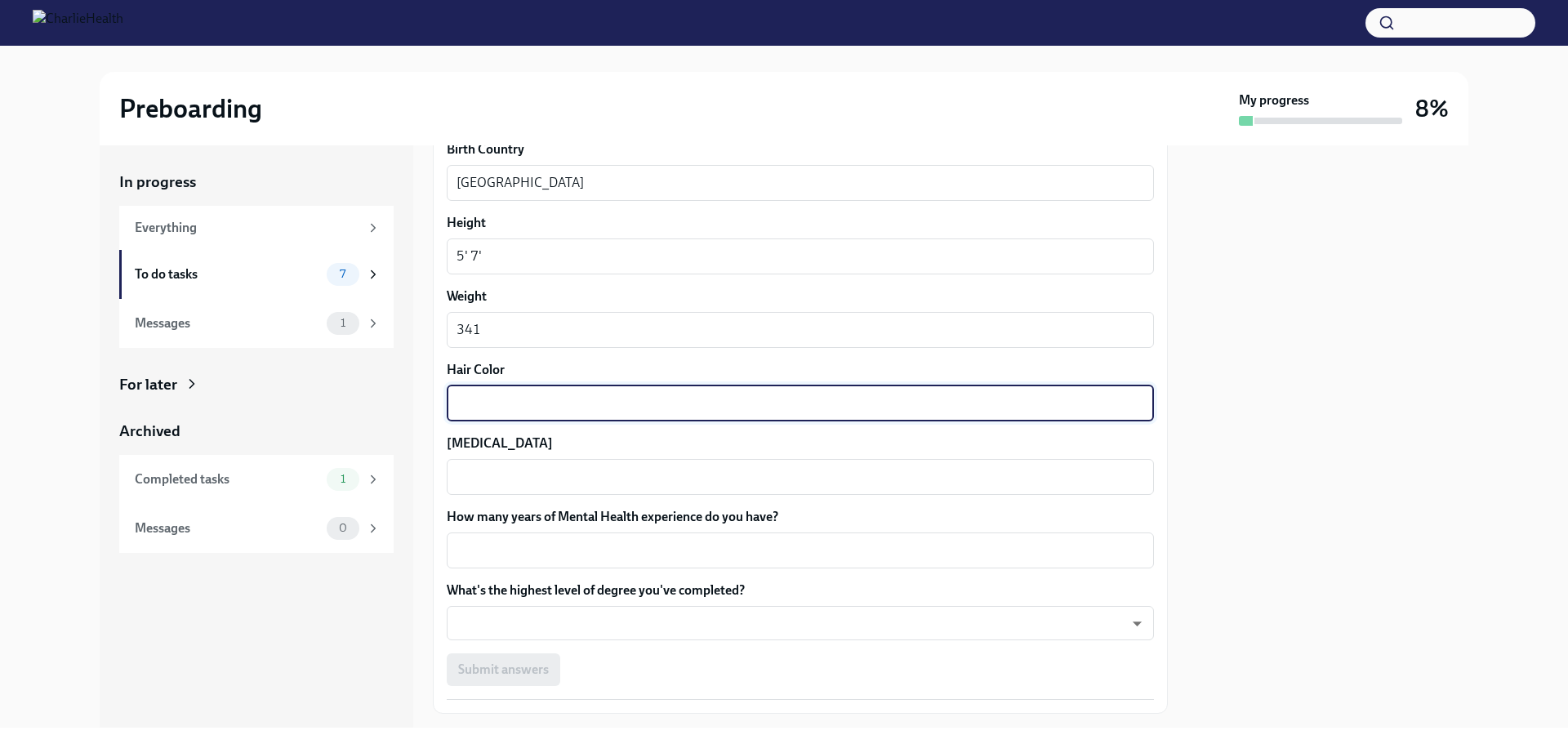
click at [487, 401] on textarea "Hair Color" at bounding box center [801, 404] width 688 height 20
type textarea "brown"
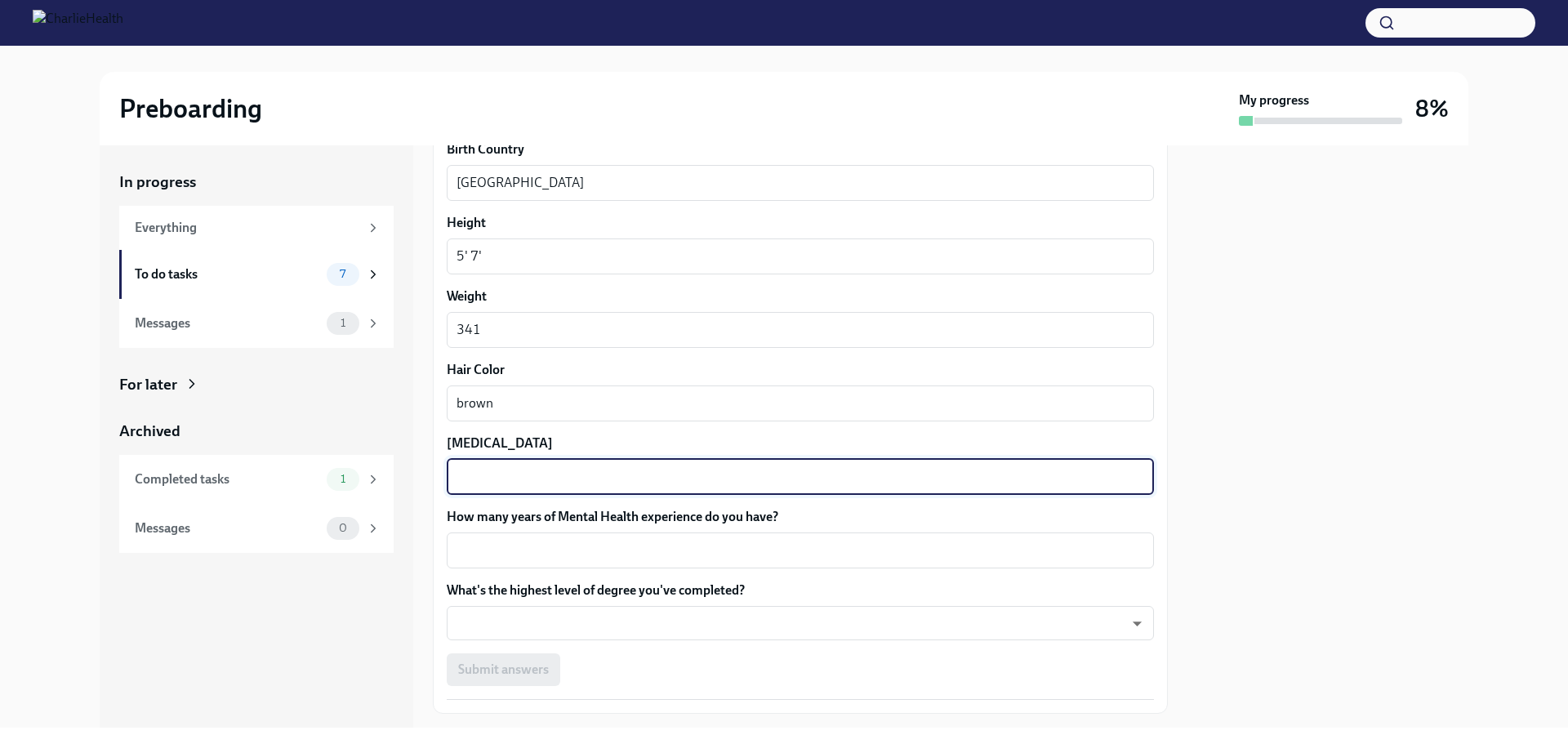
click at [474, 476] on textarea "[MEDICAL_DATA]" at bounding box center [801, 477] width 688 height 20
type textarea "brown"
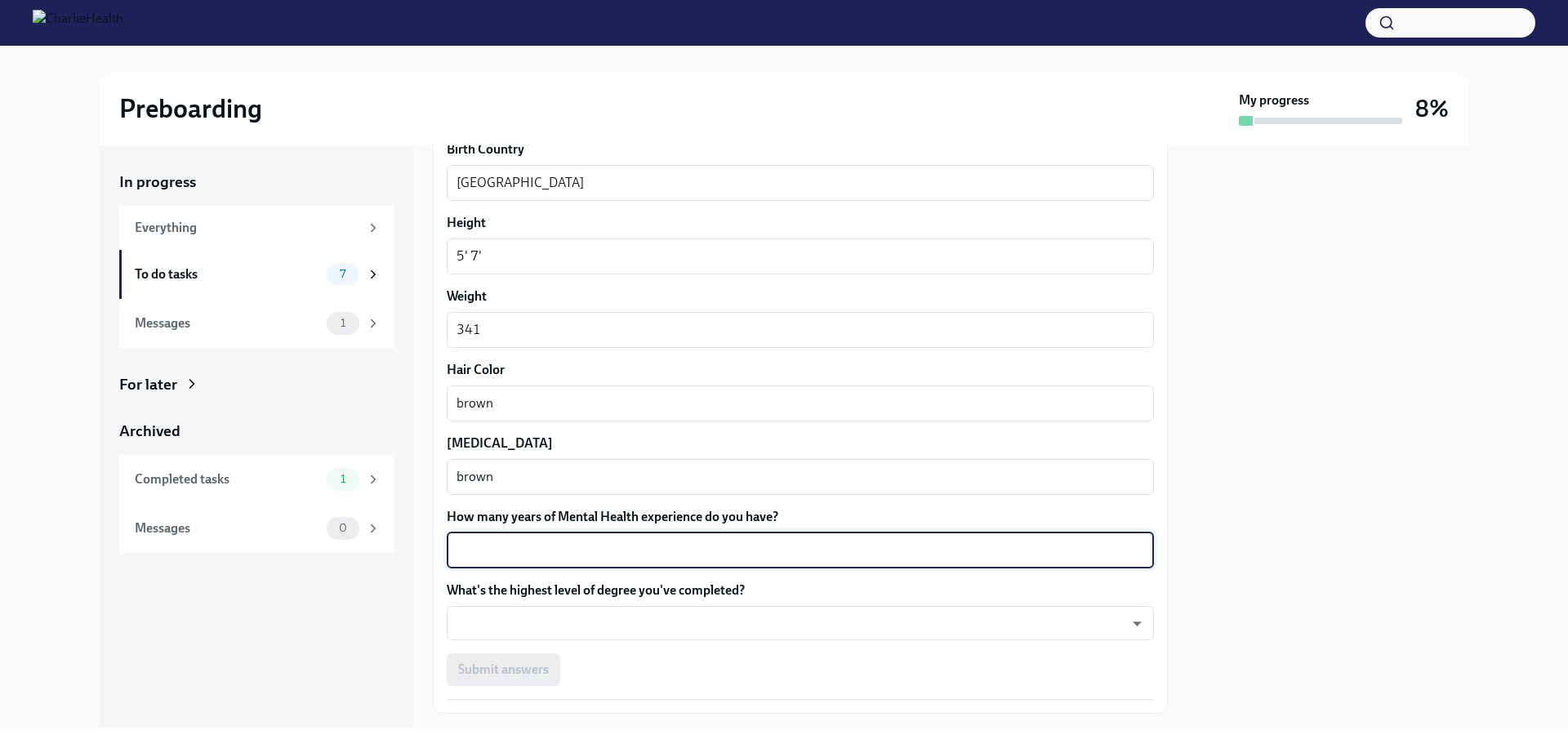
click at [479, 549] on textarea "How many years of Mental Health experience do you have?" at bounding box center [801, 550] width 688 height 20
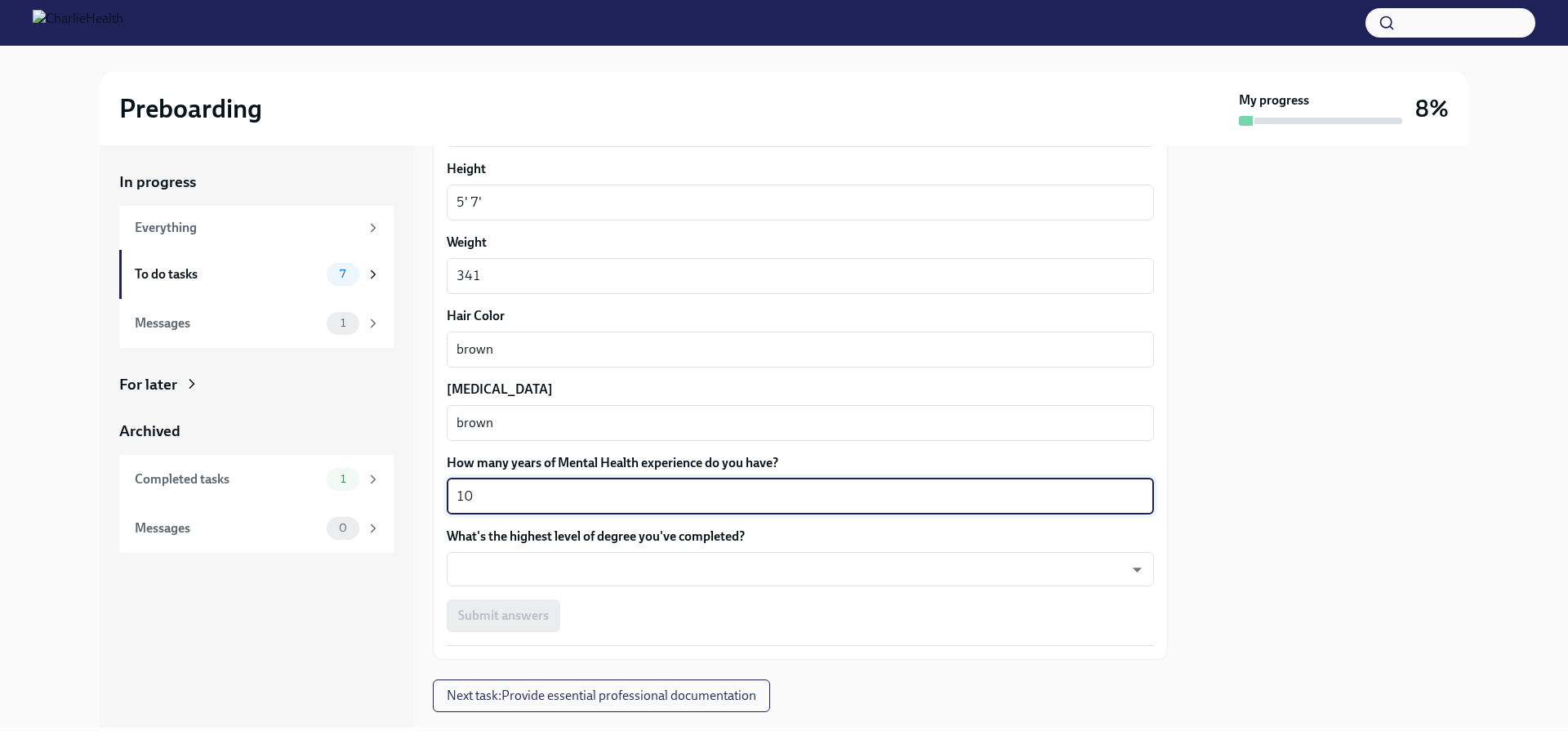
scroll to position [1376, 0]
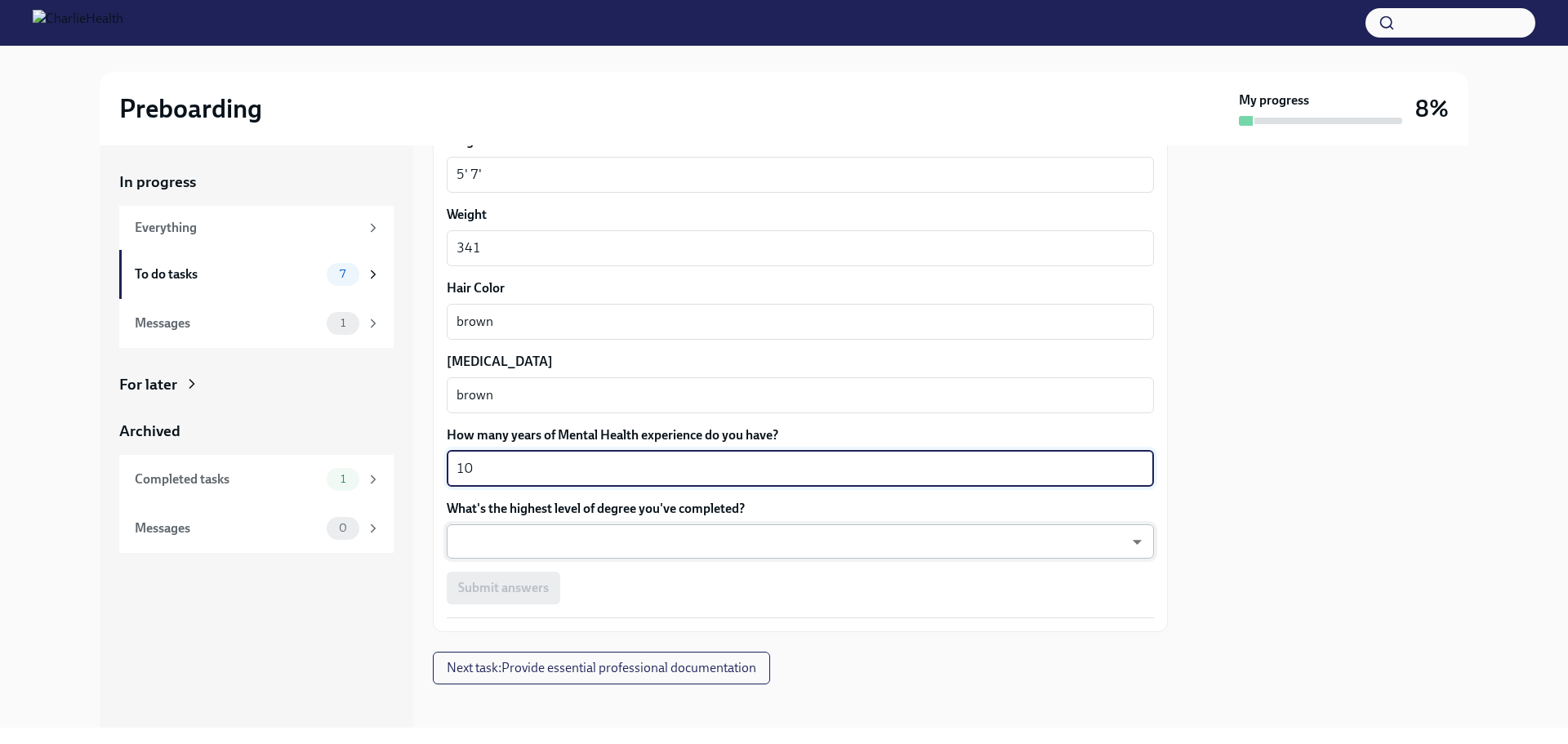
type textarea "10"
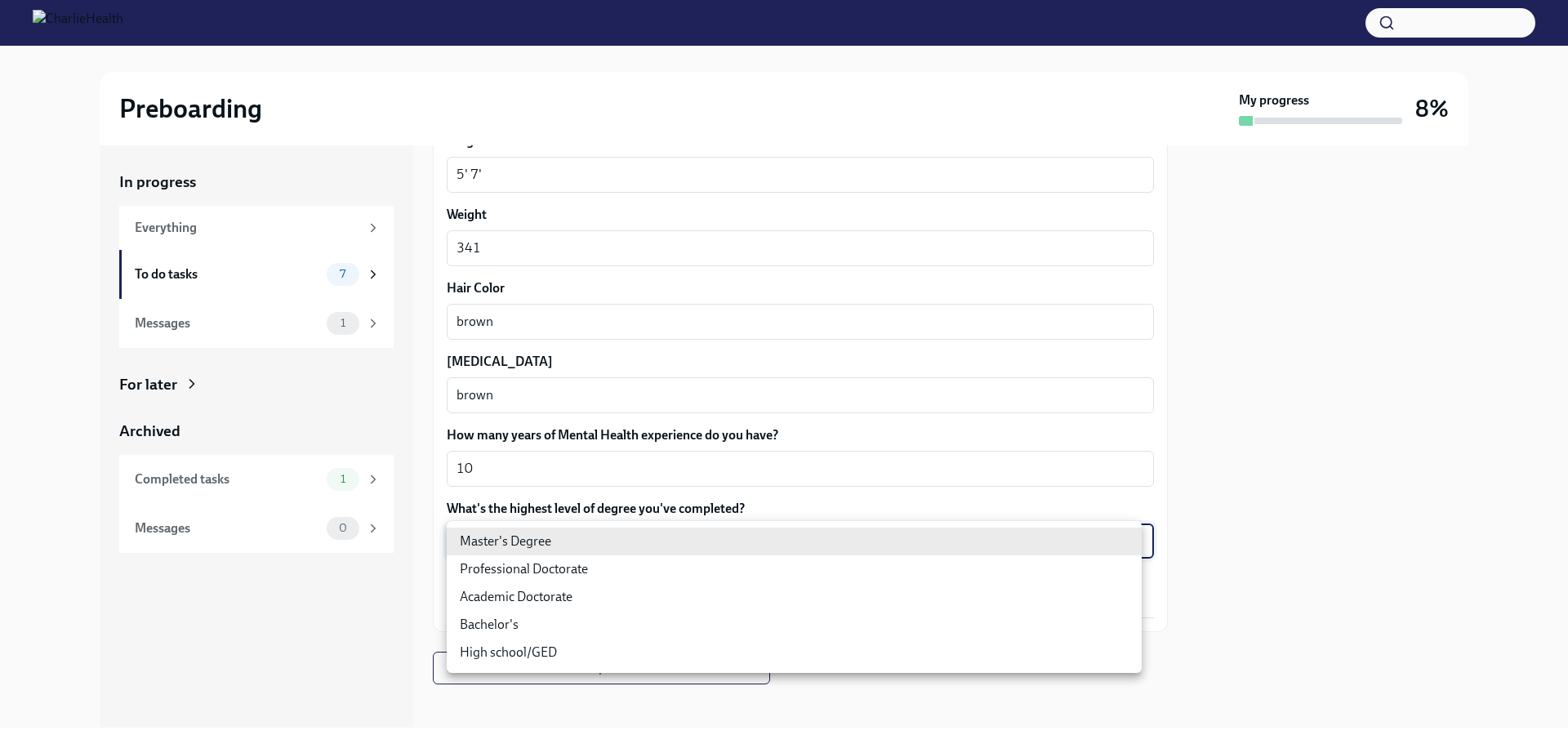
click at [491, 547] on body "Preboarding My progress 8% In progress Everything To do tasks 7 Messages 1 For …" at bounding box center [784, 372] width 1568 height 744
click at [496, 541] on li "Master's Degree" at bounding box center [794, 541] width 695 height 28
type input "2vBr-ghkD"
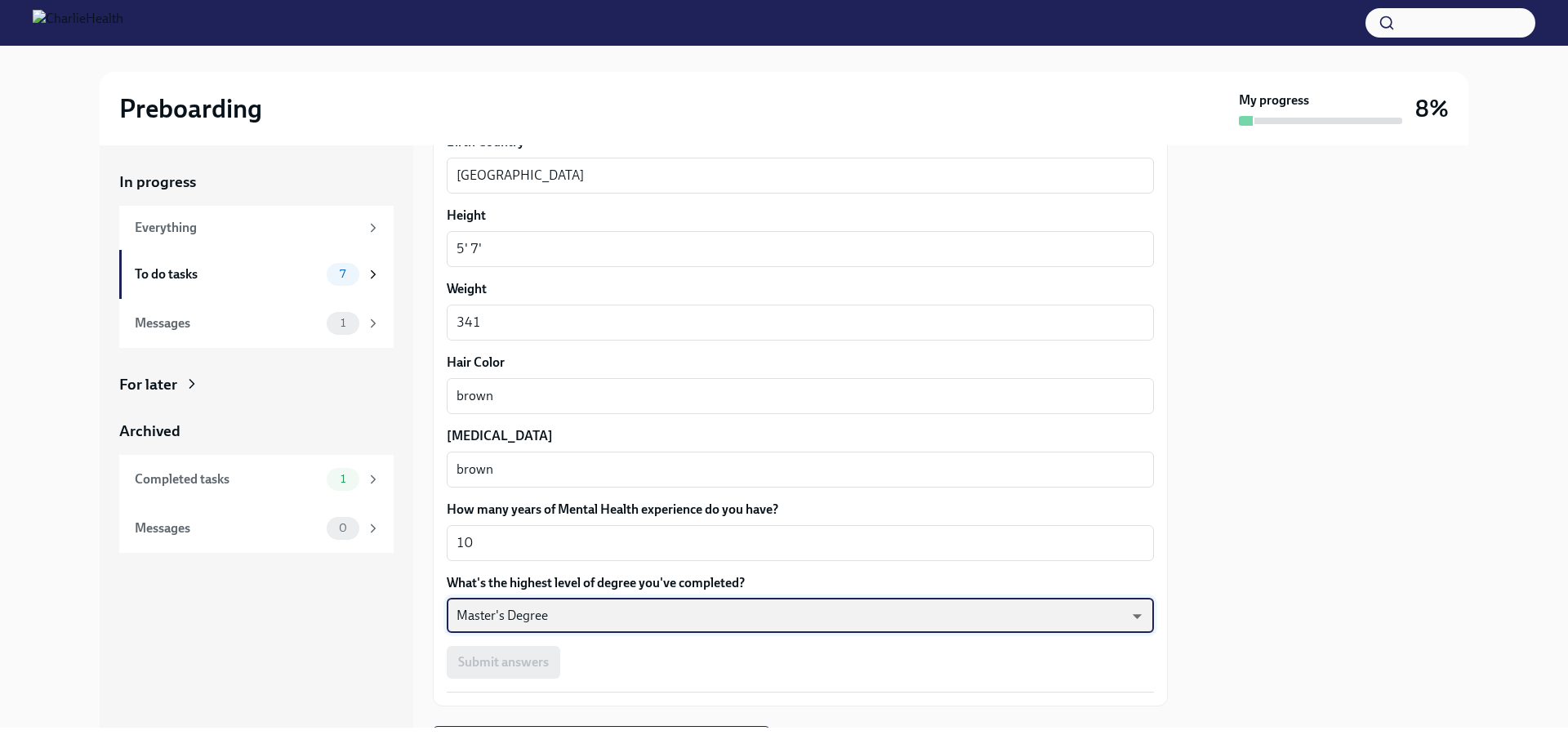
scroll to position [1385, 0]
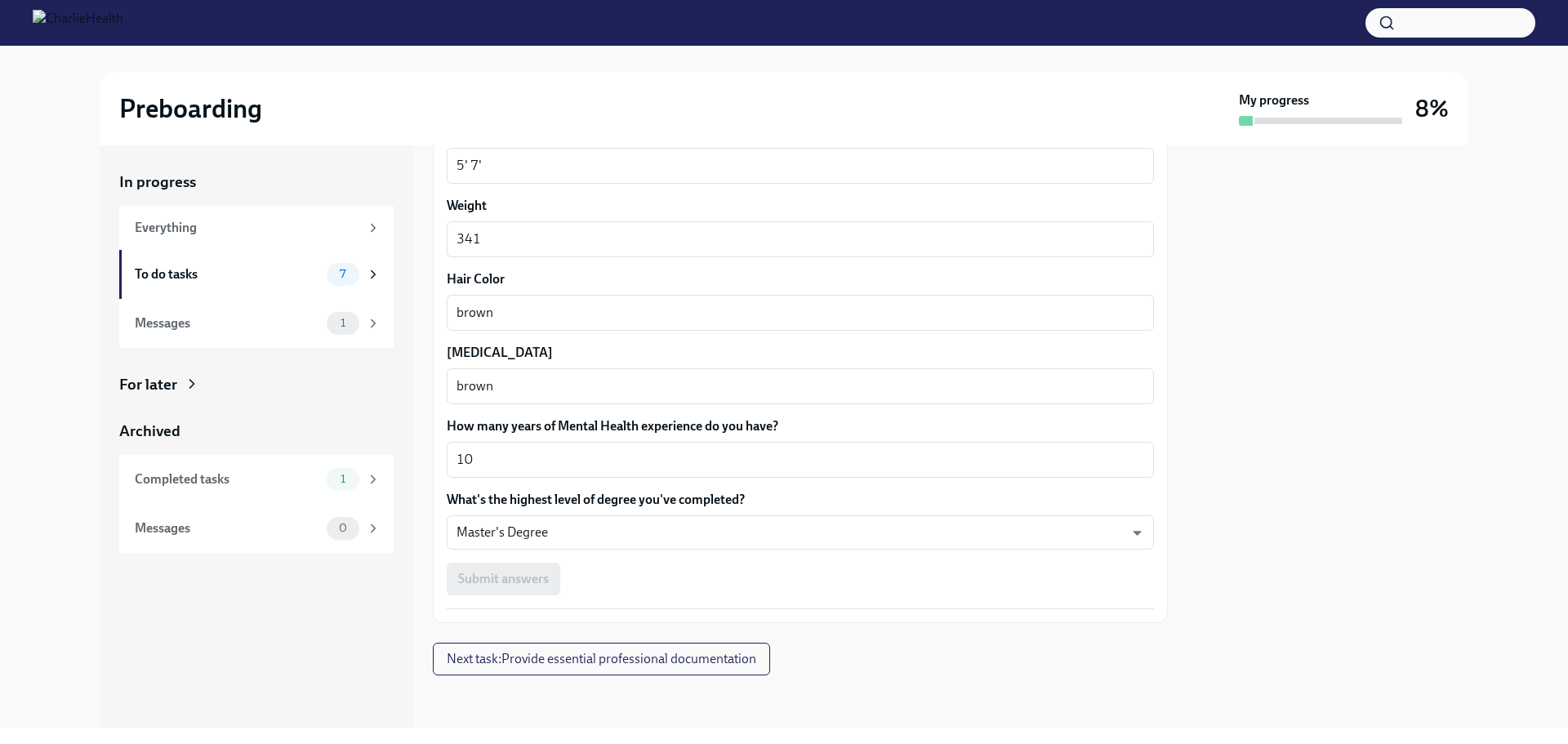
click at [600, 582] on div "Submit answers" at bounding box center [801, 579] width 707 height 32
click at [521, 577] on div "Submit answers" at bounding box center [801, 579] width 707 height 32
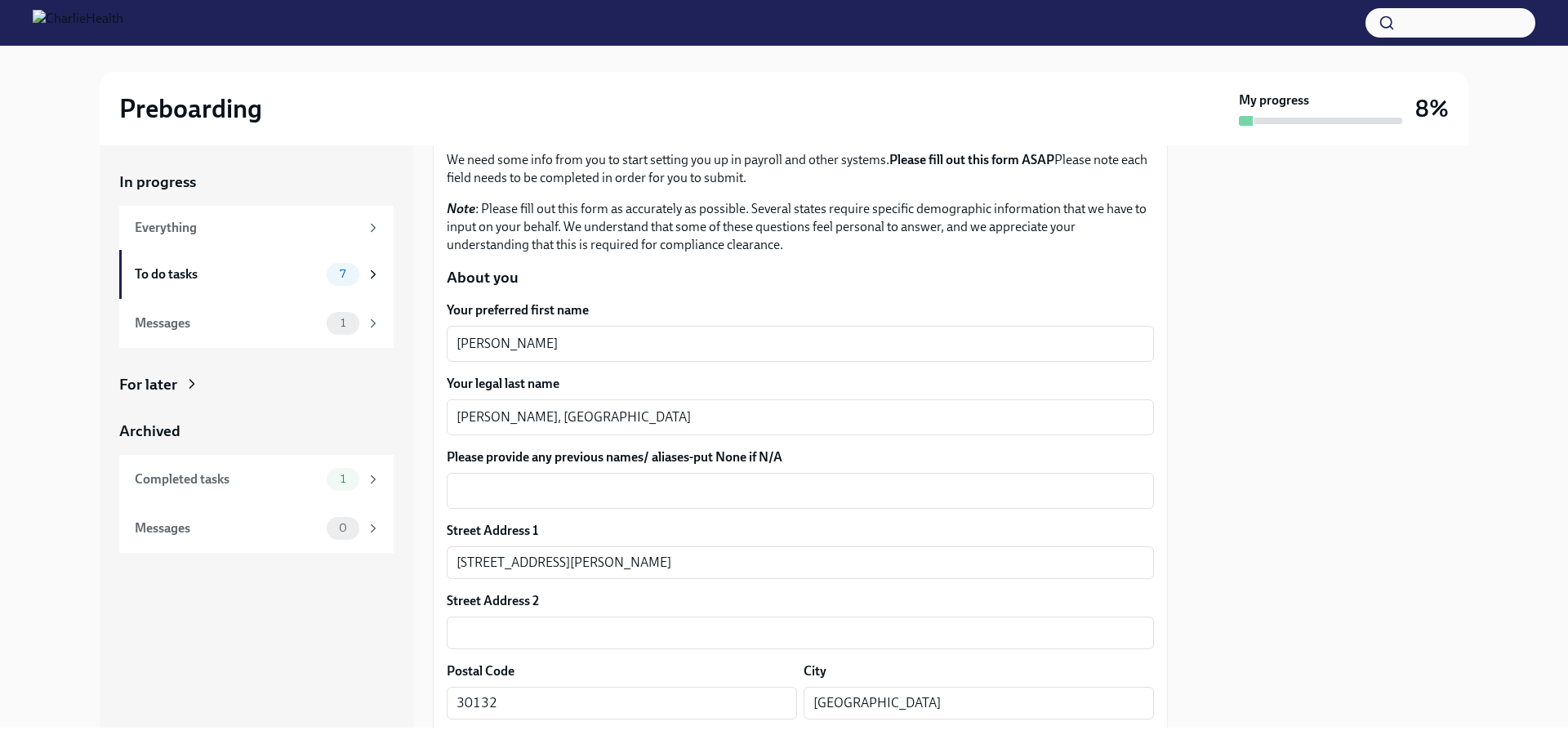
scroll to position [78, 0]
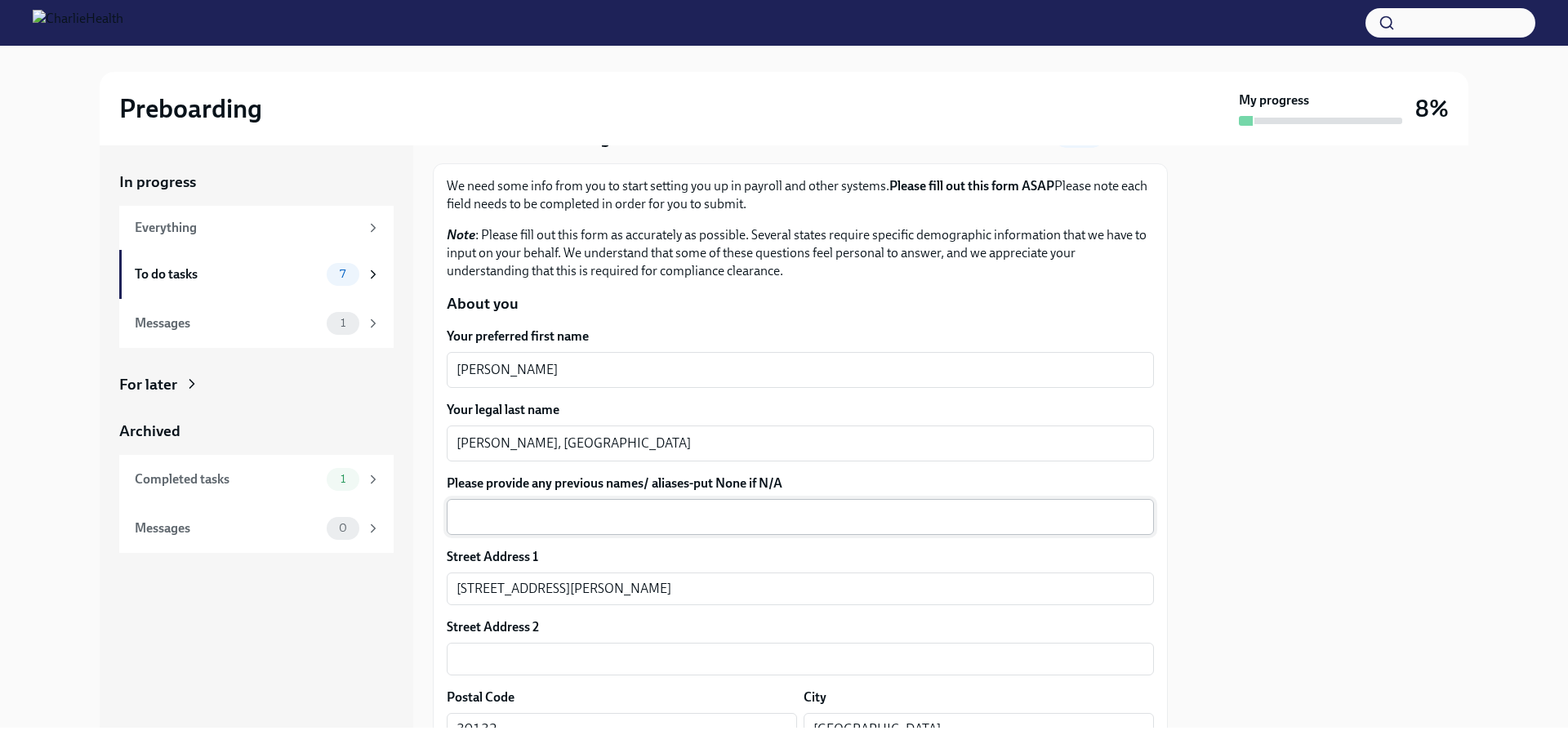
click at [483, 519] on textarea "Please provide any previous names/ aliases-put None if N/A" at bounding box center [801, 517] width 688 height 20
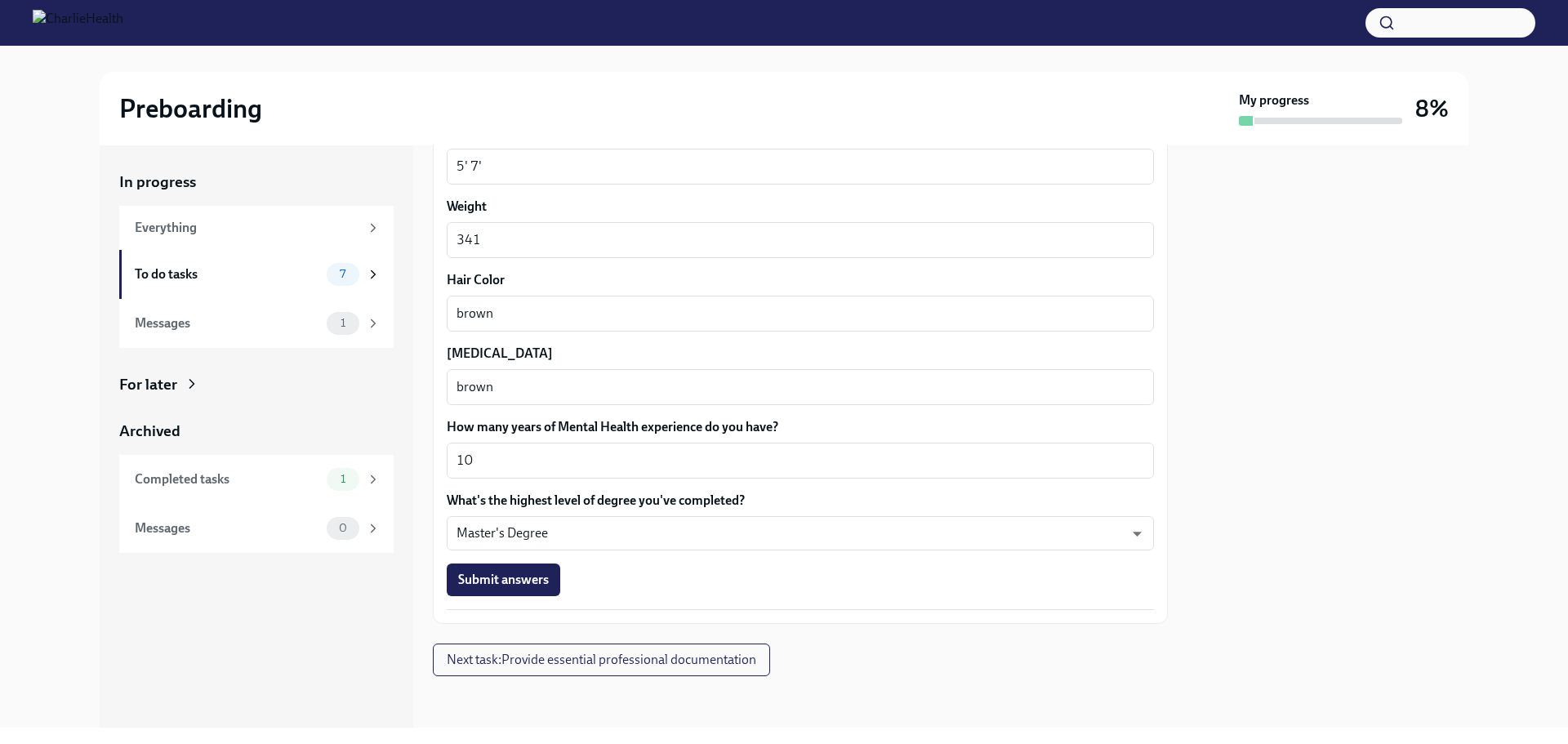
scroll to position [1385, 0]
type textarea "n/a"
click at [517, 581] on span "Submit answers" at bounding box center [503, 579] width 91 height 16
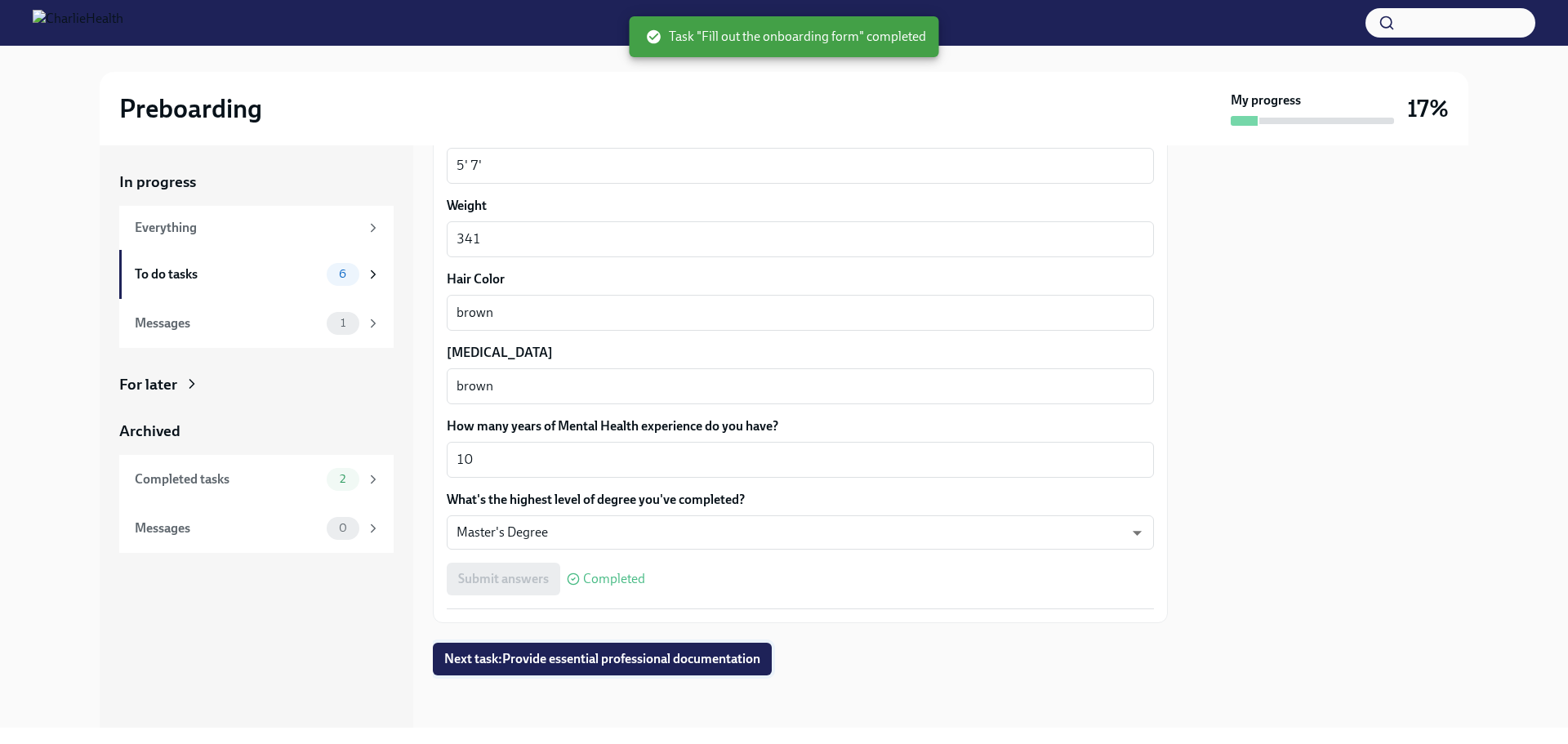
click at [688, 664] on span "Next task : Provide essential professional documentation" at bounding box center [602, 659] width 316 height 16
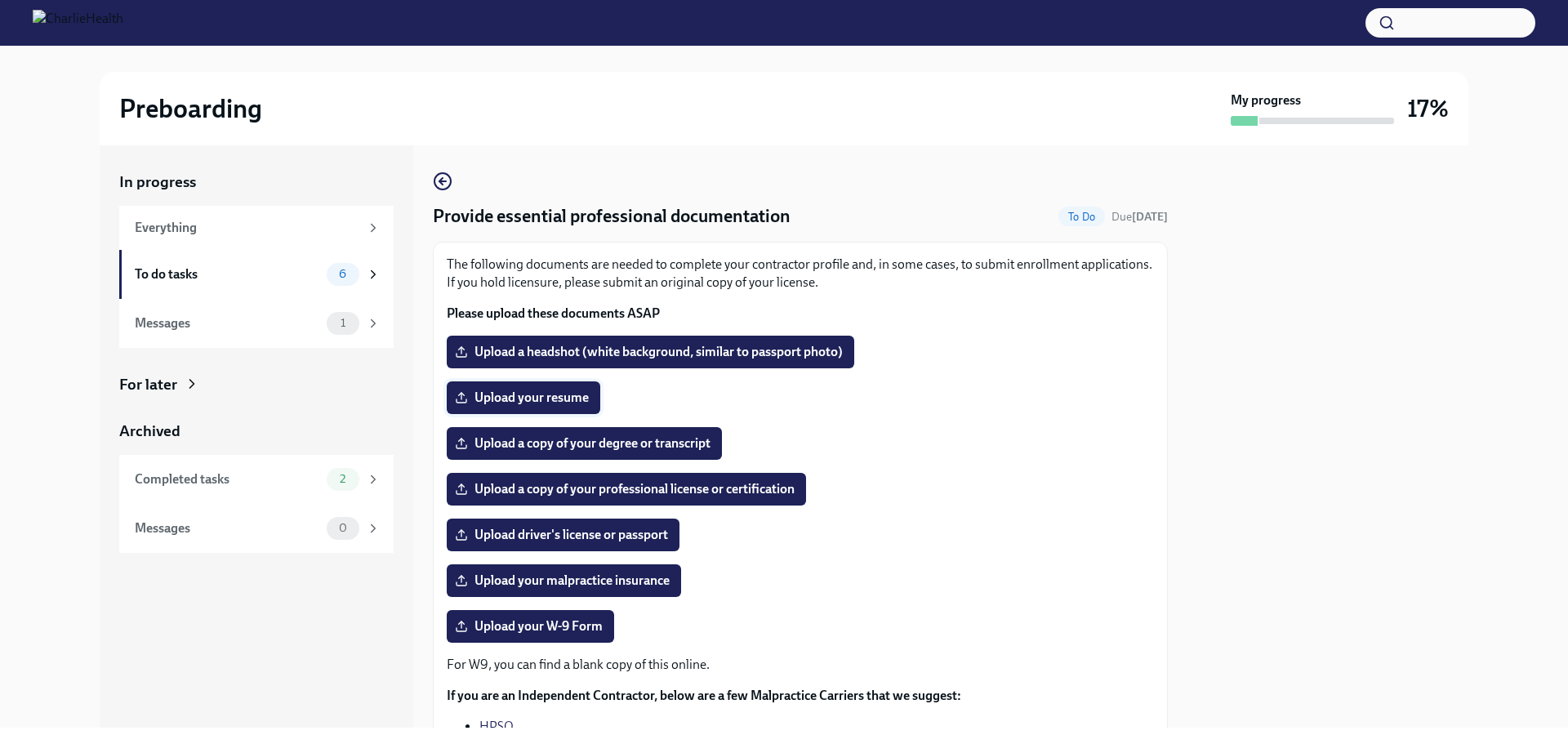
click at [499, 398] on span "Upload your resume" at bounding box center [523, 398] width 131 height 16
click at [0, 0] on input "Upload your resume" at bounding box center [0, 0] width 0 height 0
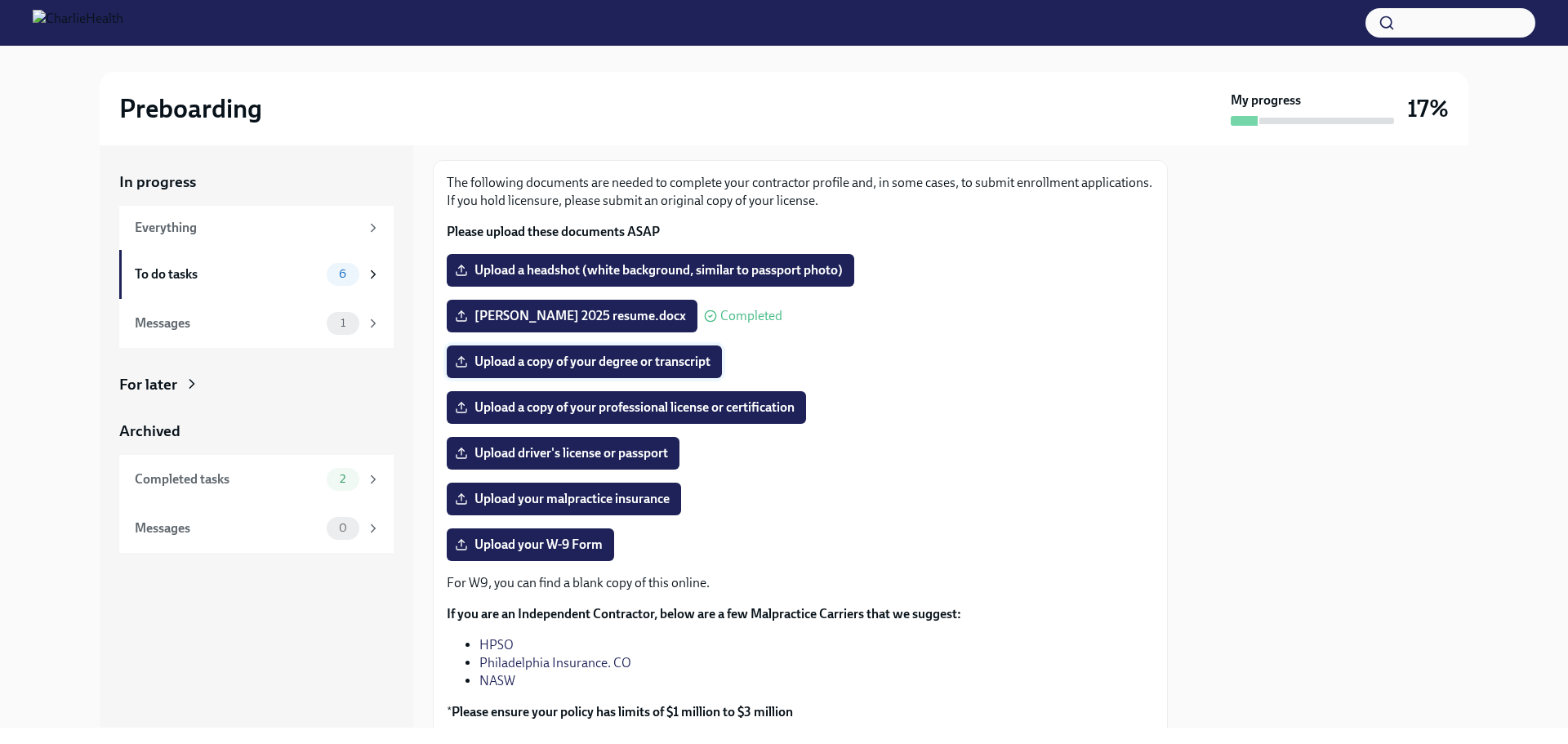
click at [676, 364] on span "Upload a copy of your degree or transcript" at bounding box center [583, 362] width 252 height 16
click at [0, 0] on input "Upload a copy of your degree or transcript" at bounding box center [0, 0] width 0 height 0
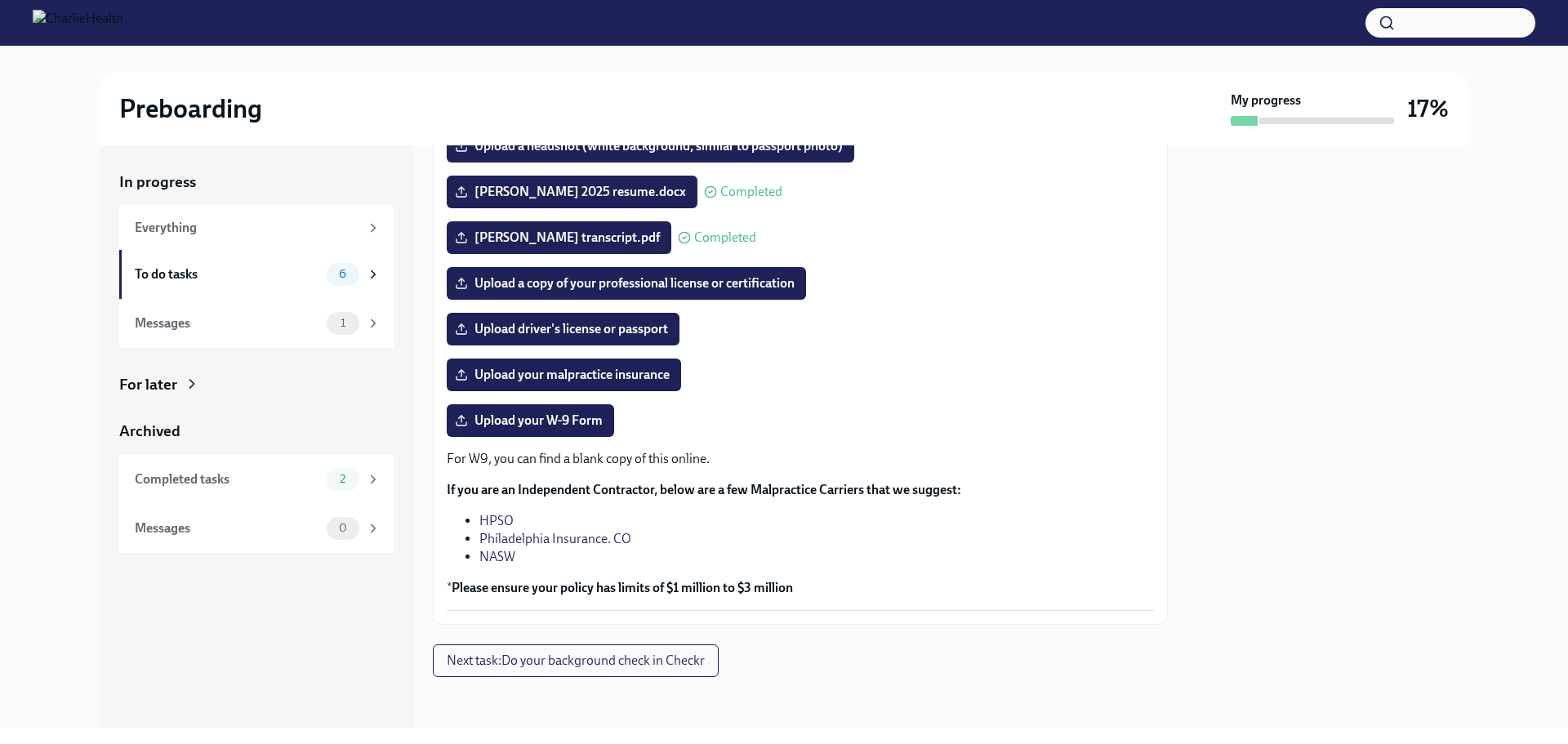
scroll to position [207, 0]
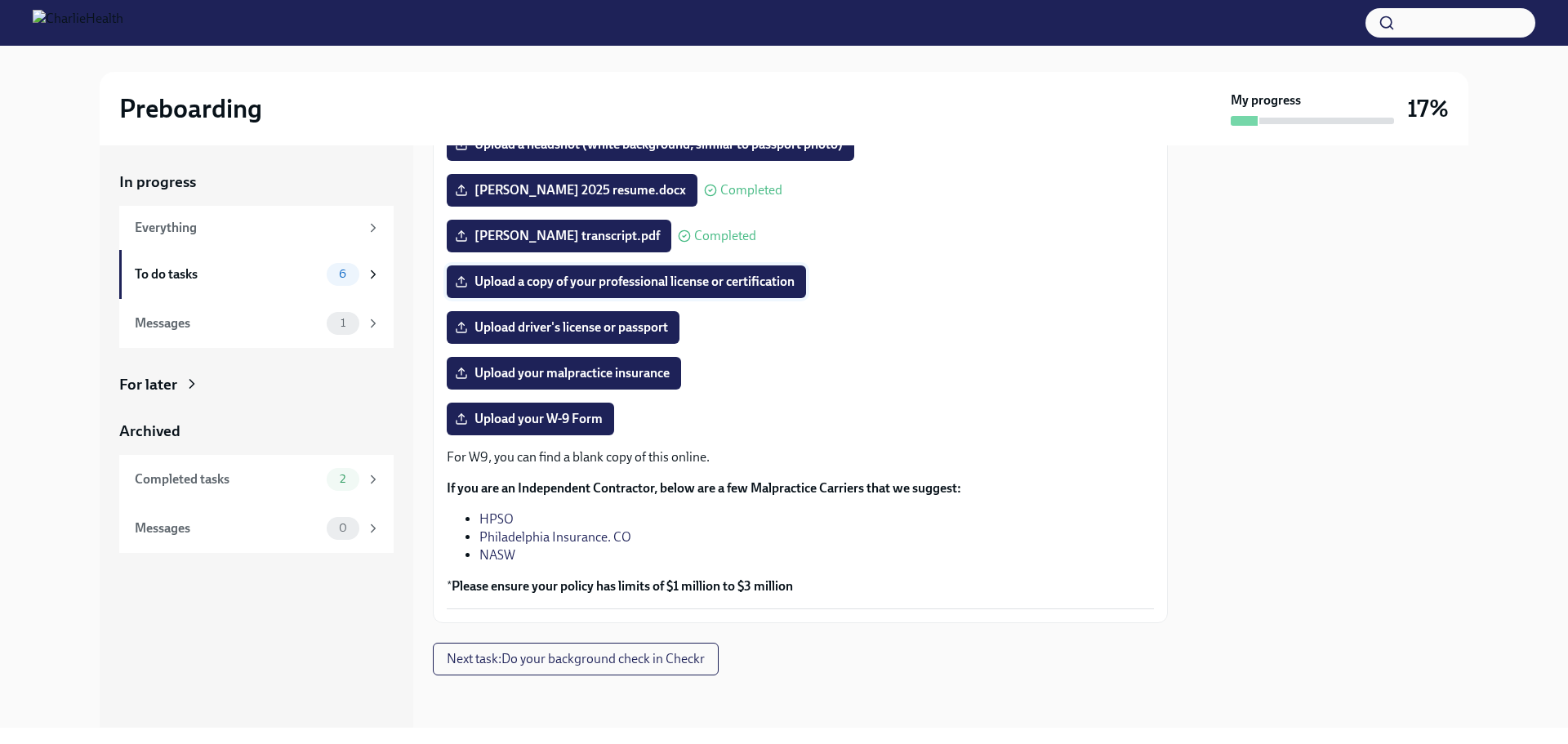
click at [755, 279] on span "Upload a copy of your professional license or certification" at bounding box center [626, 282] width 337 height 16
click at [0, 0] on input "Upload a copy of your professional license or certification" at bounding box center [0, 0] width 0 height 0
click at [627, 331] on span "Upload driver's license or passport" at bounding box center [563, 328] width 210 height 16
click at [0, 0] on input "Upload driver's license or passport" at bounding box center [0, 0] width 0 height 0
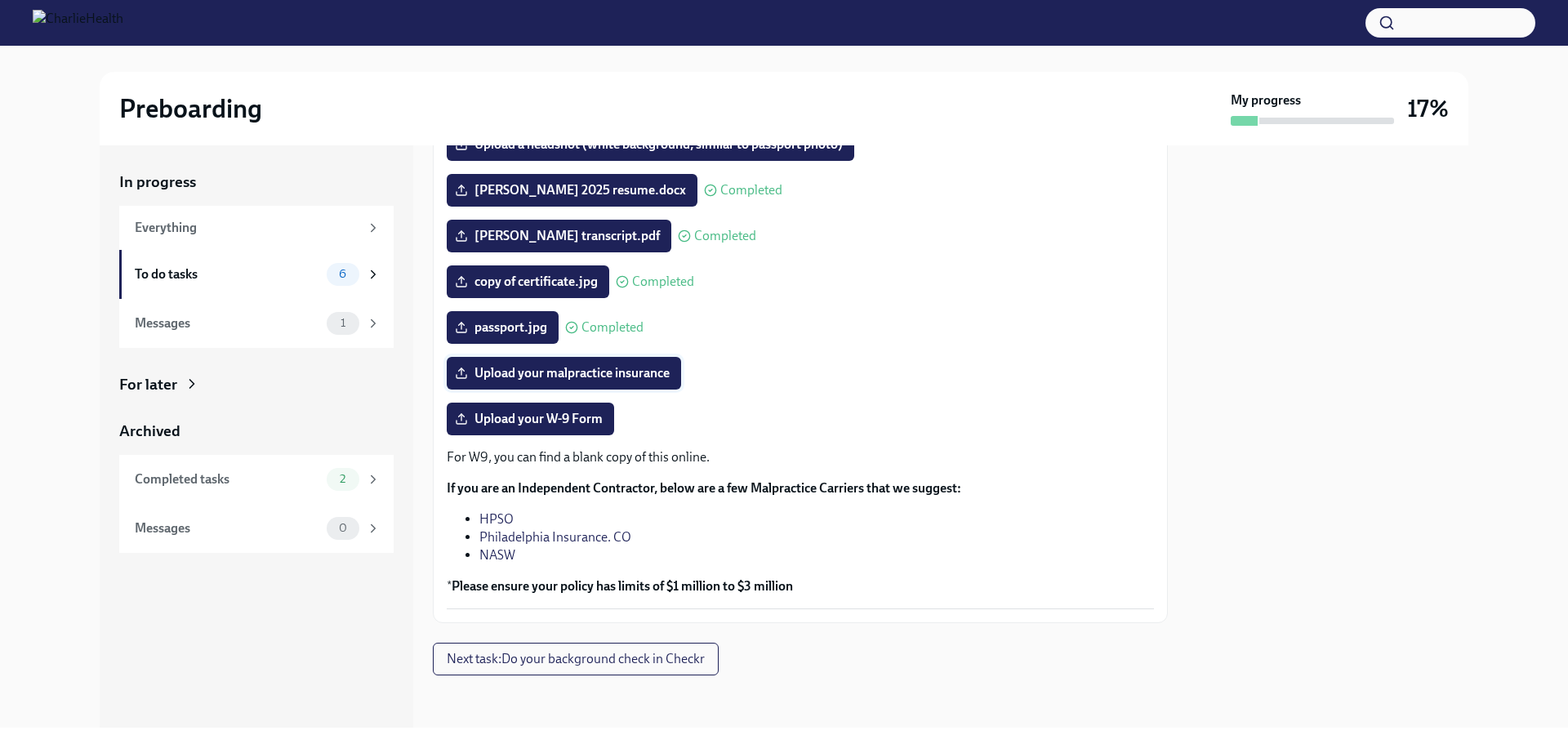
click at [547, 376] on span "Upload your malpractice insurance" at bounding box center [564, 373] width 212 height 16
click at [0, 0] on input "Upload your malpractice insurance" at bounding box center [0, 0] width 0 height 0
click at [917, 363] on div "Upload your malpractice insurance" at bounding box center [801, 373] width 707 height 32
click at [632, 377] on span "Upload your malpractice insurance" at bounding box center [564, 373] width 212 height 16
click at [0, 0] on input "Upload your malpractice insurance" at bounding box center [0, 0] width 0 height 0
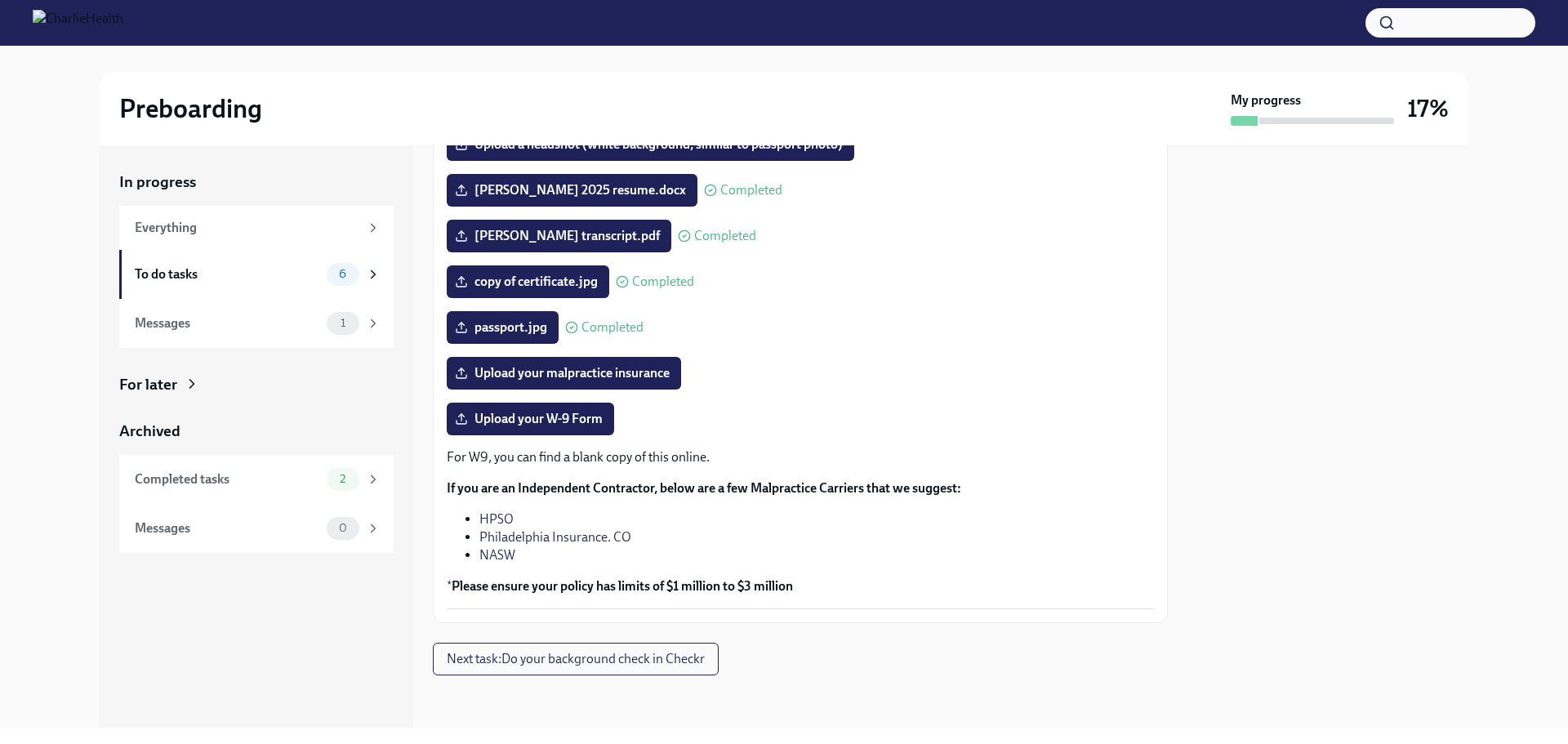
click at [992, 331] on div "passport.jpg Completed" at bounding box center [801, 328] width 707 height 32
click at [521, 661] on span "Next task : Do your background check in Checkr" at bounding box center [576, 659] width 258 height 16
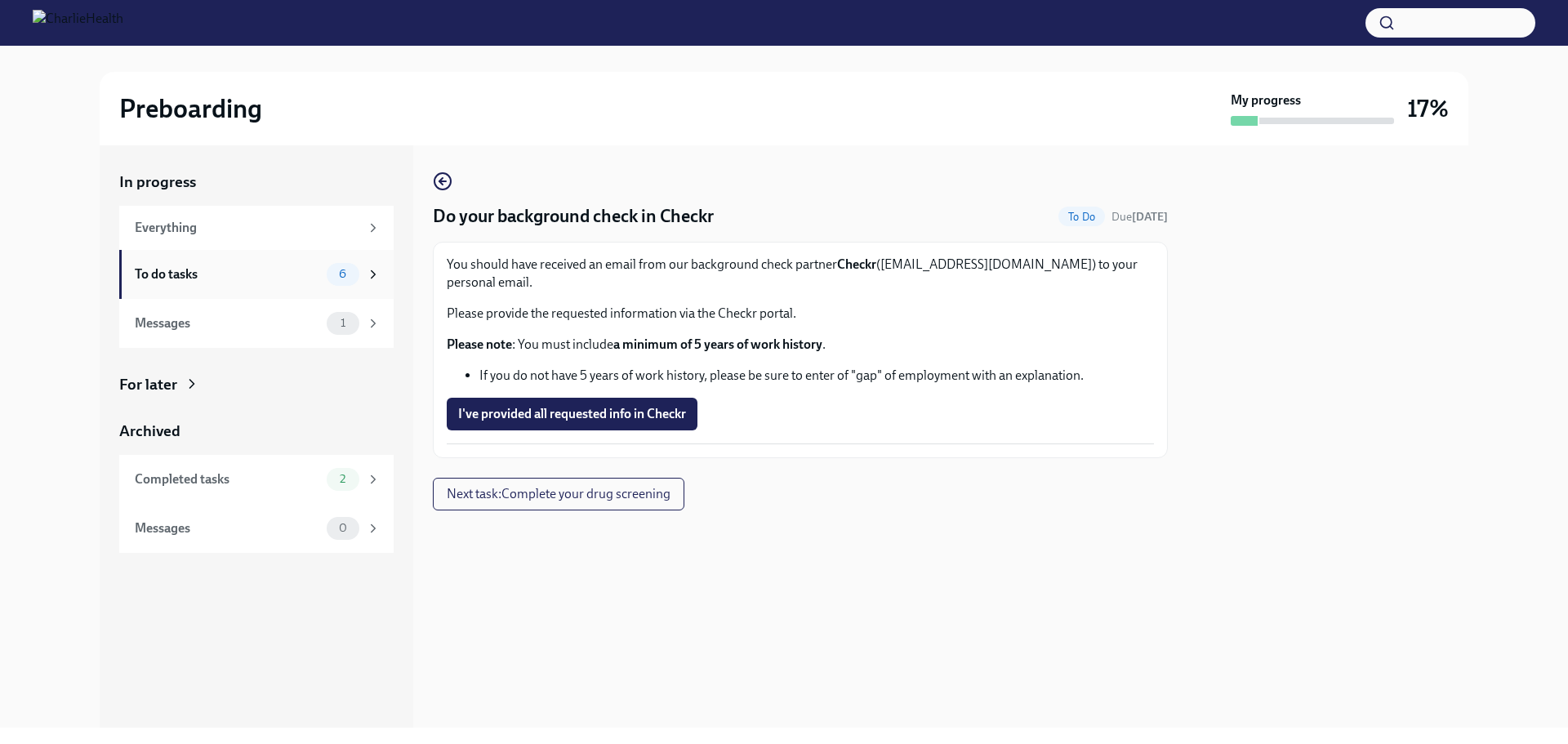
click at [184, 274] on div "To do tasks" at bounding box center [227, 275] width 186 height 18
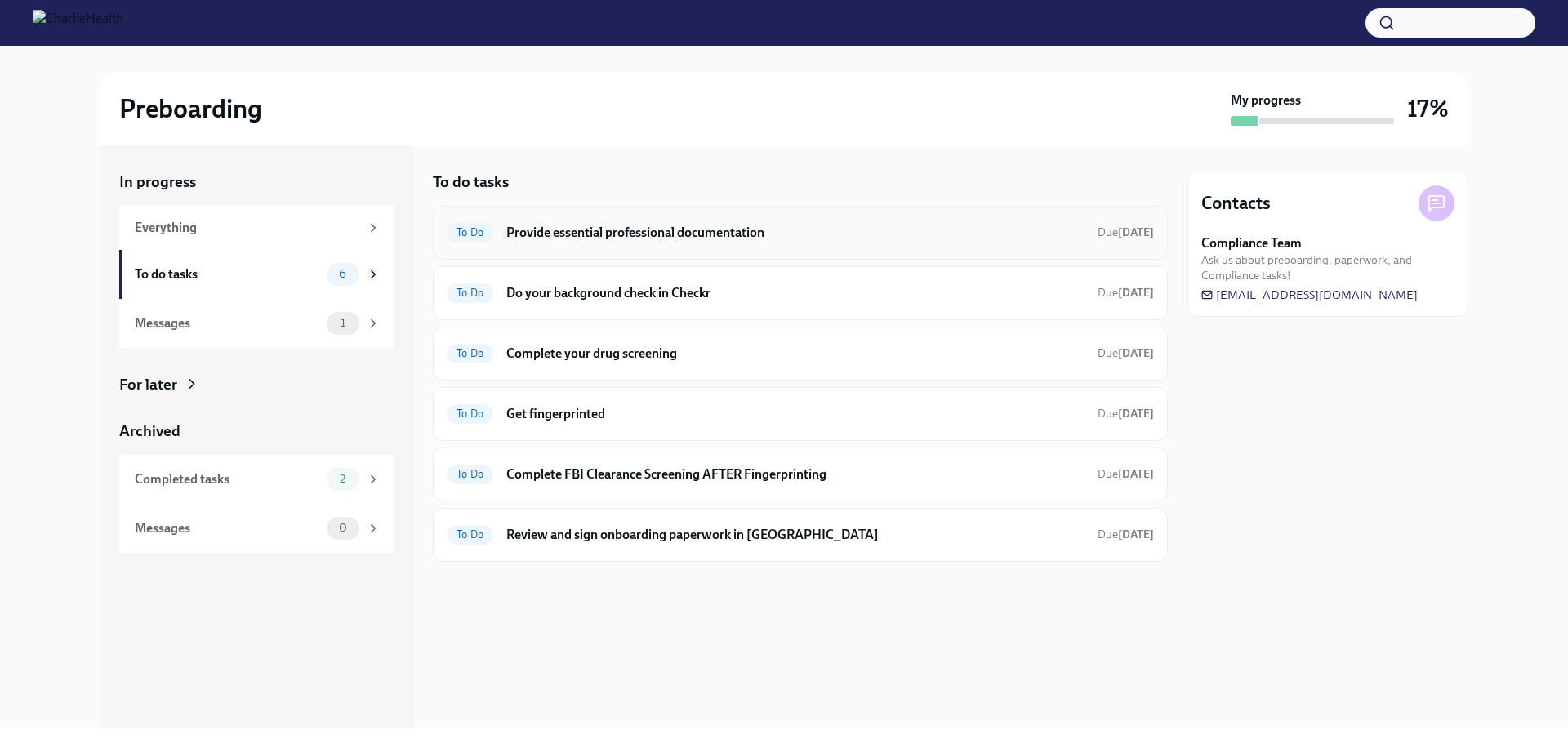
click at [531, 236] on h6 "Provide essential professional documentation" at bounding box center [795, 232] width 578 height 18
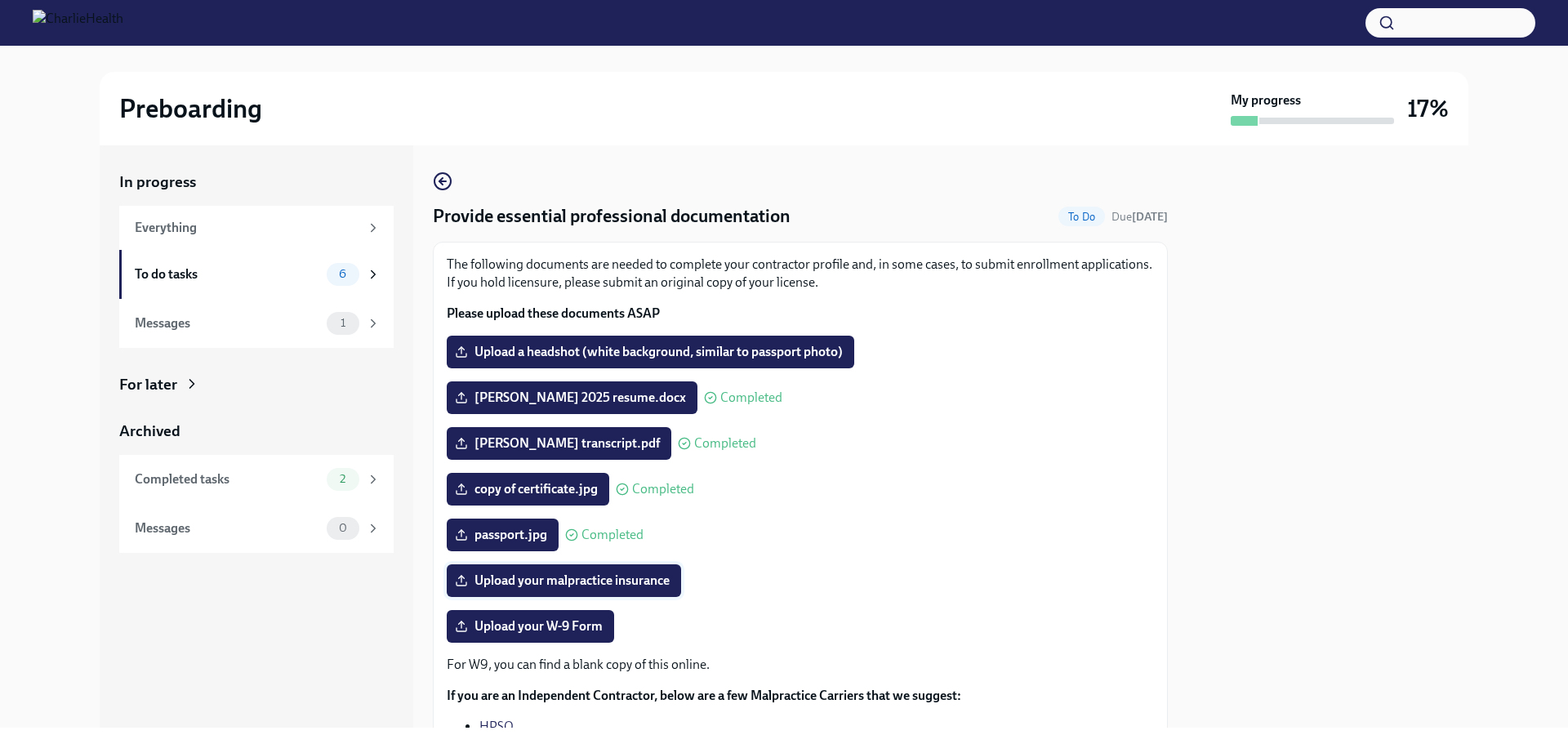
click at [523, 582] on span "Upload your malpractice insurance" at bounding box center [564, 581] width 212 height 16
click at [0, 0] on input "Upload your malpractice insurance" at bounding box center [0, 0] width 0 height 0
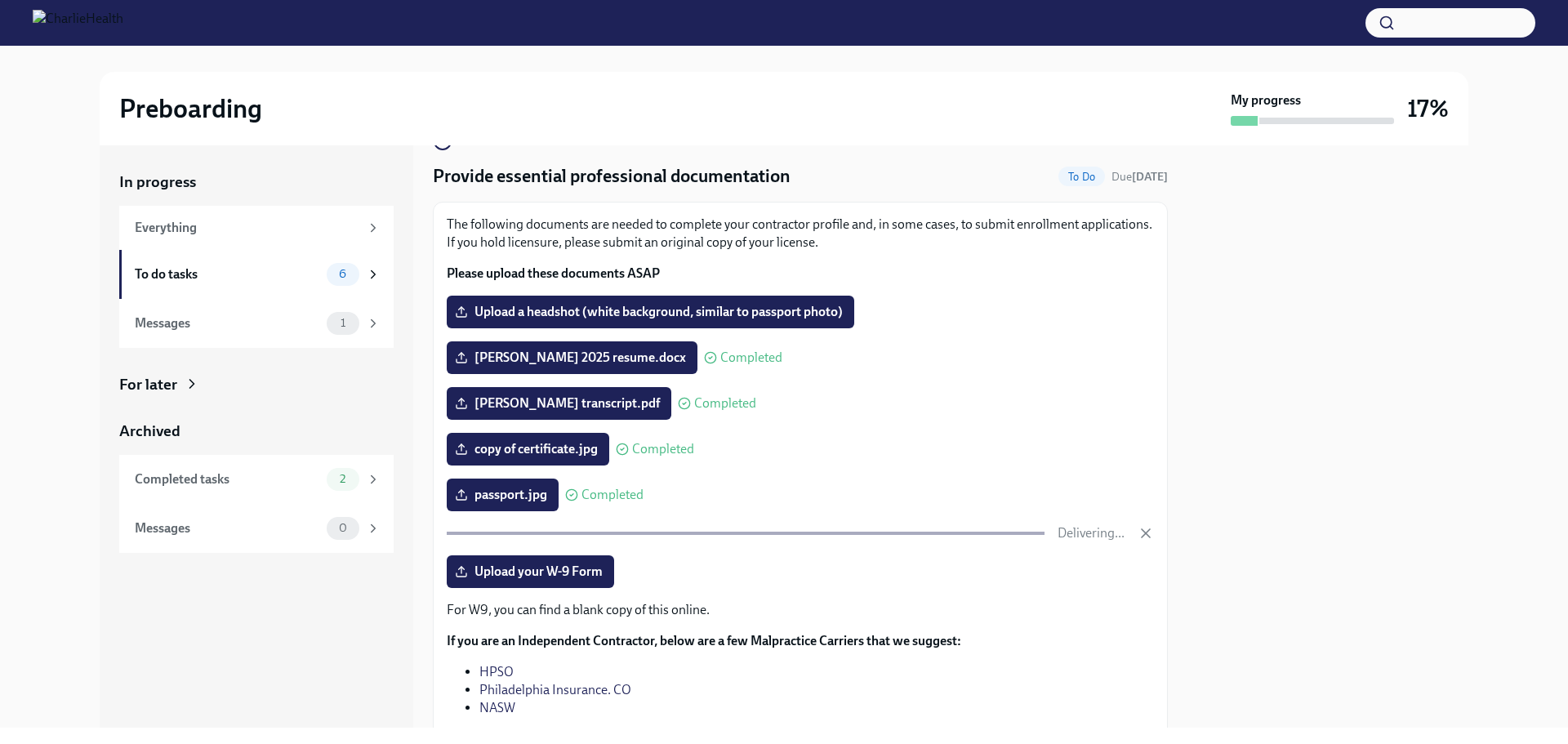
scroll to position [30, 0]
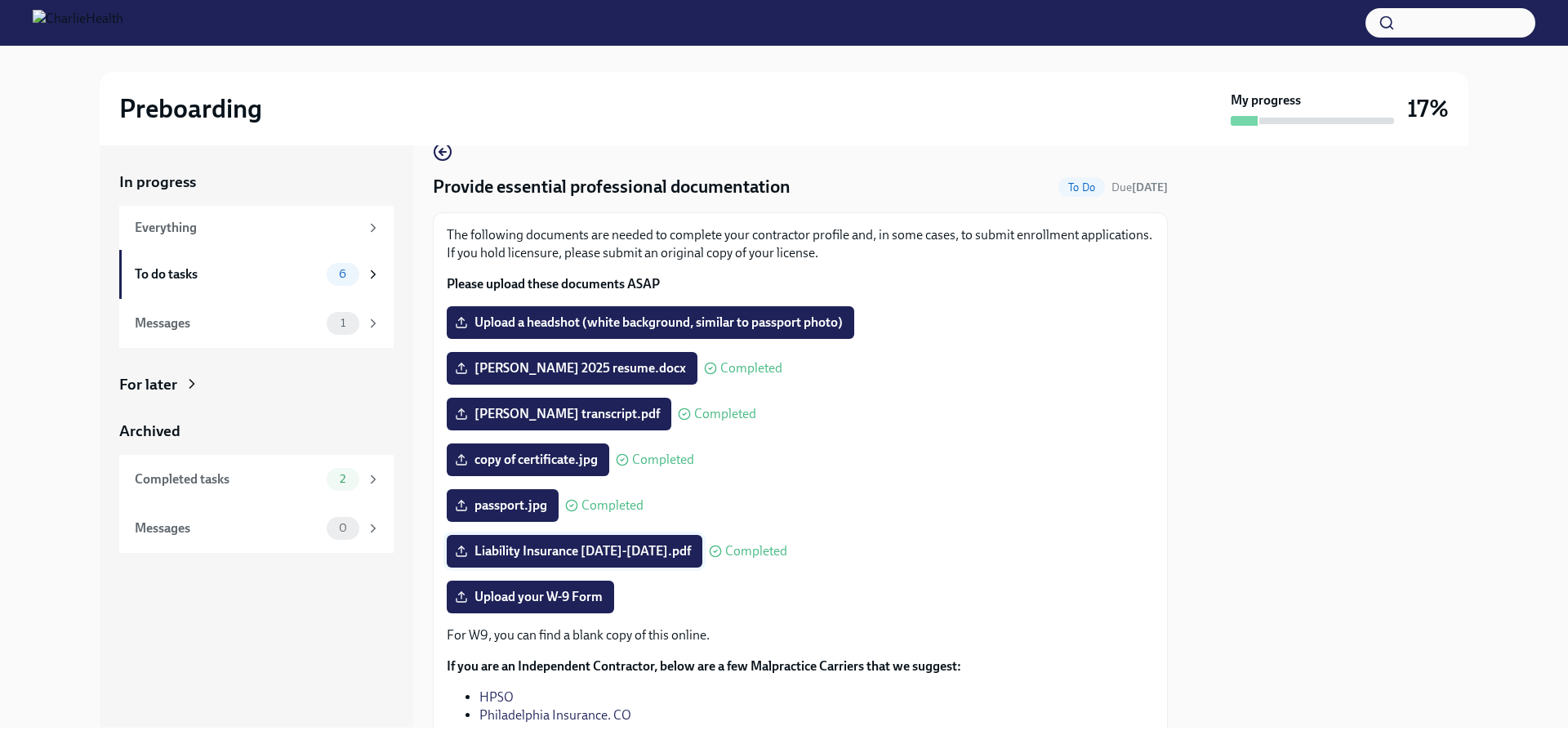
click at [460, 548] on polyline at bounding box center [461, 547] width 5 height 3
click at [0, 0] on input "Liability Insurance [DATE]-[DATE].pdf" at bounding box center [0, 0] width 0 height 0
click at [457, 559] on label "Liability Insurance [DATE]-[DATE].pdf" at bounding box center [574, 551] width 256 height 32
click at [0, 0] on input "Liability Insurance [DATE]-[DATE].pdf" at bounding box center [0, 0] width 0 height 0
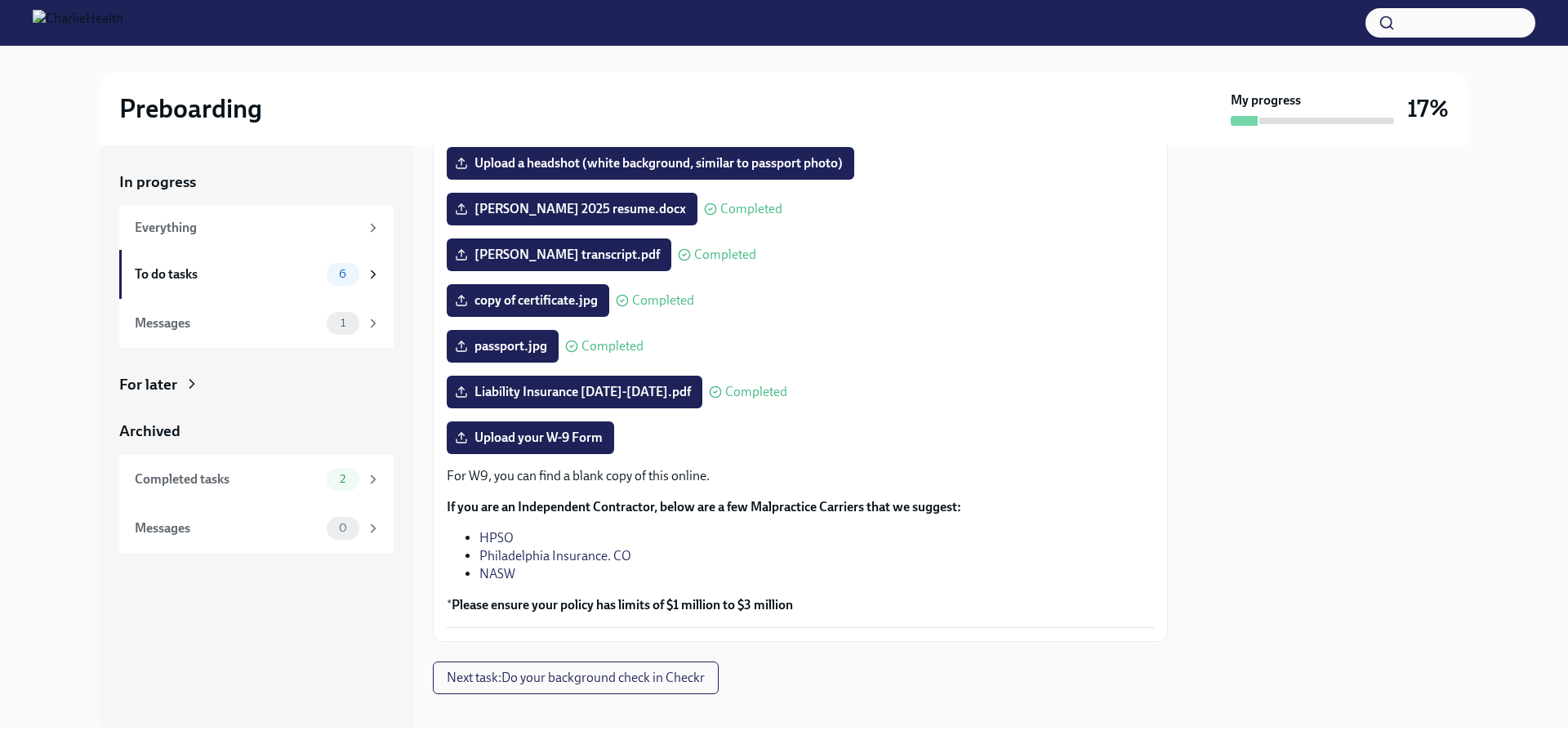
scroll to position [207, 0]
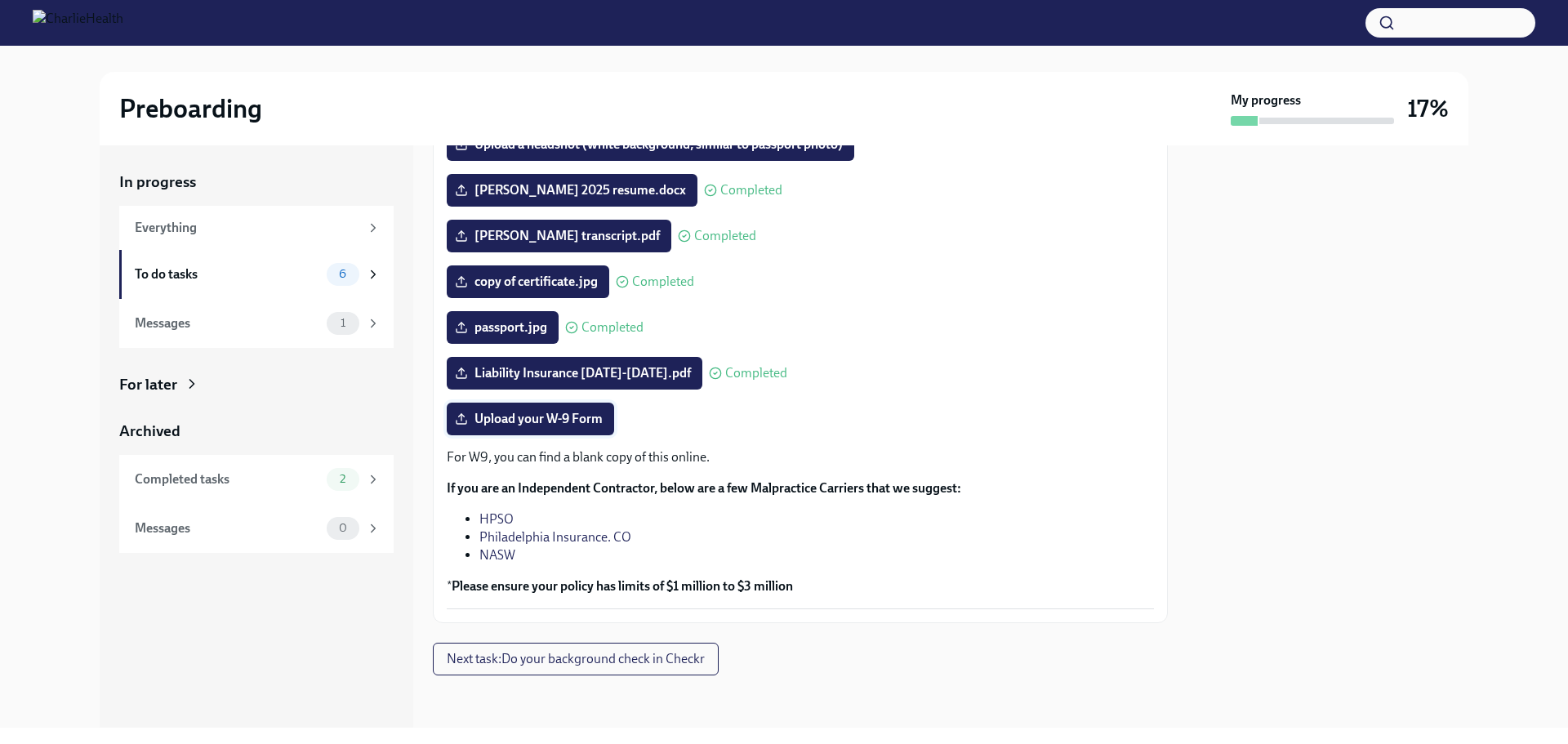
click at [532, 421] on span "Upload your W-9 Form" at bounding box center [530, 419] width 145 height 16
click at [0, 0] on input "Upload your W-9 Form" at bounding box center [0, 0] width 0 height 0
click at [557, 422] on span "Upload your W-9 Form" at bounding box center [530, 419] width 145 height 16
click at [0, 0] on input "Upload your W-9 Form" at bounding box center [0, 0] width 0 height 0
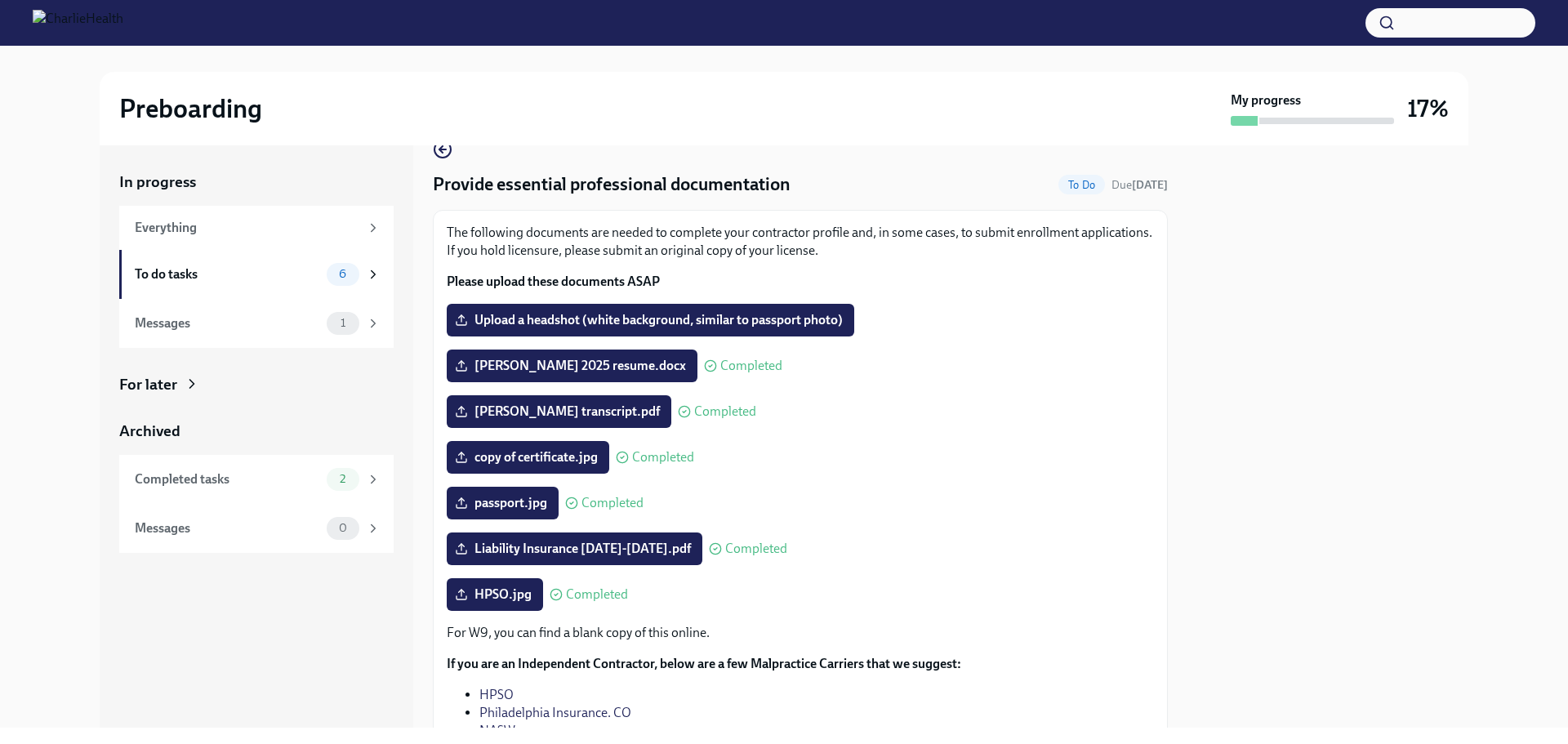
scroll to position [0, 0]
